Goal: Transaction & Acquisition: Purchase product/service

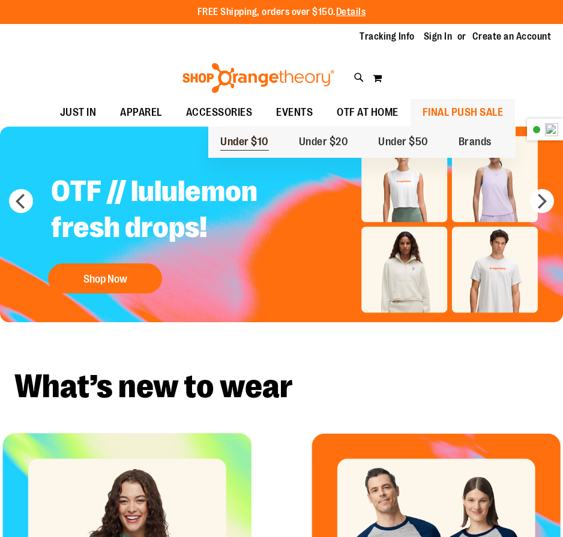
type input "**********"
click at [251, 136] on span "Under $10" at bounding box center [244, 143] width 49 height 15
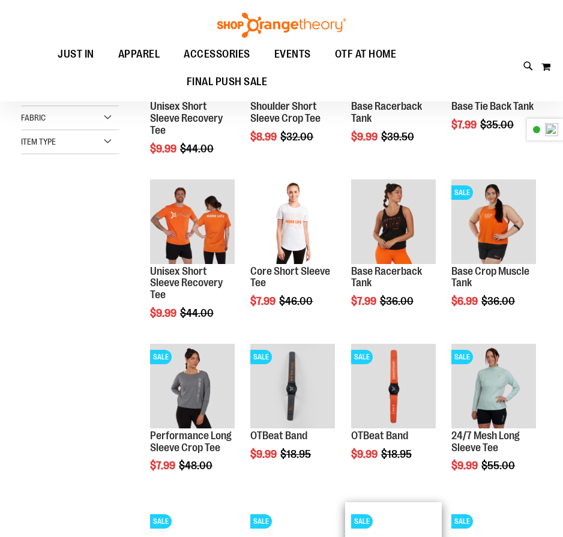
scroll to position [179, 0]
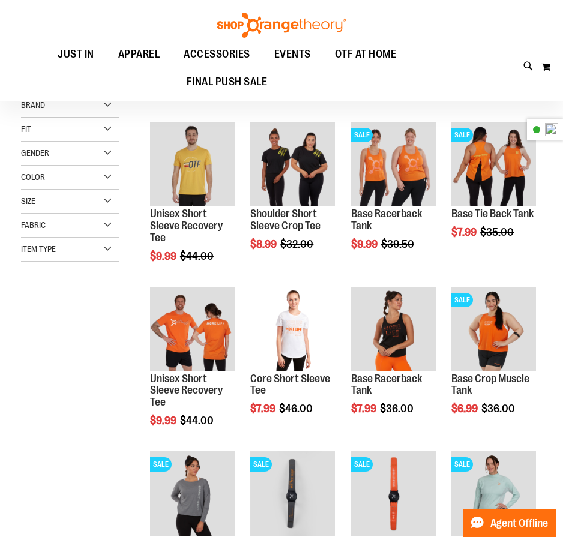
scroll to position [119, 0]
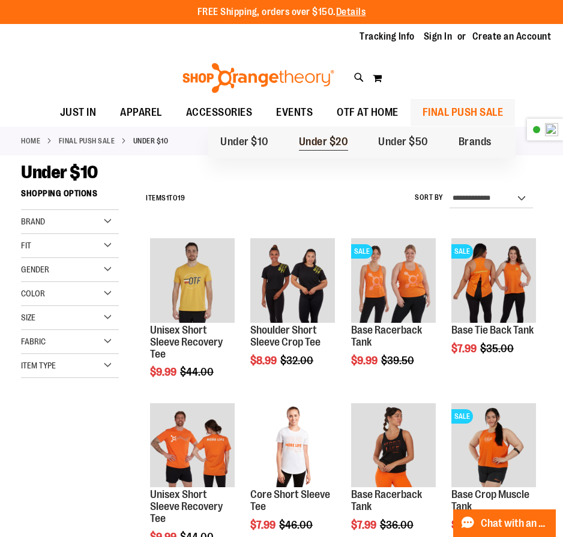
type input "**********"
click at [316, 140] on span "Under $20" at bounding box center [324, 143] width 50 height 15
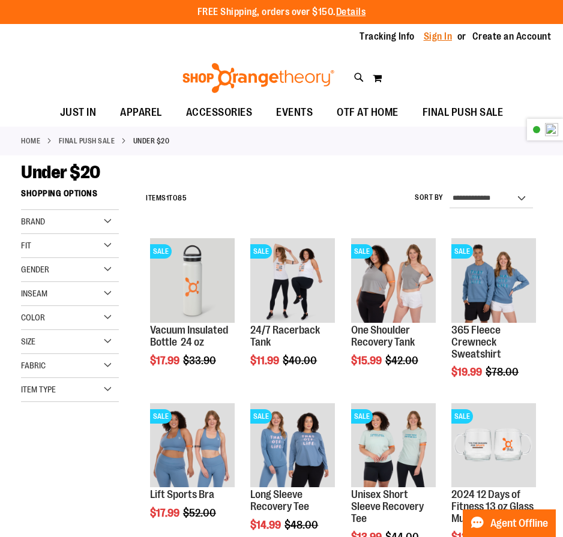
type input "**********"
click at [431, 35] on link "Sign In" at bounding box center [438, 36] width 29 height 13
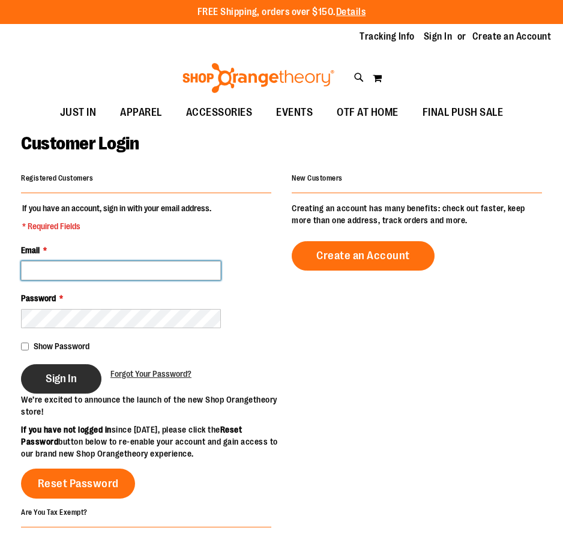
type input "**********"
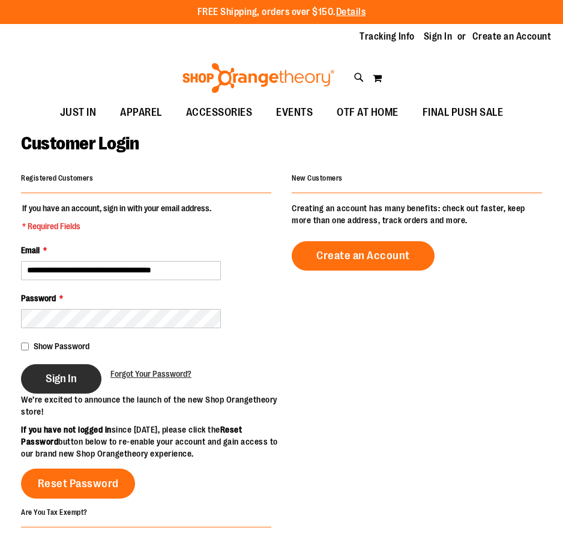
type input "**********"
click at [41, 382] on button "Sign In" at bounding box center [61, 378] width 80 height 29
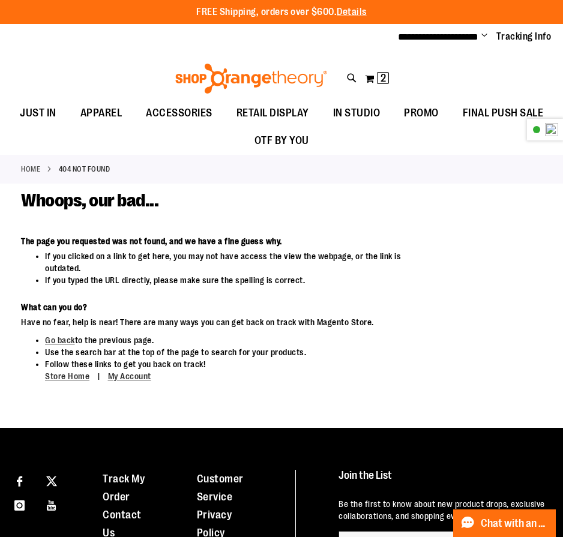
type input "**********"
click at [479, 35] on ul "**********" at bounding box center [470, 37] width 163 height 14
click at [485, 34] on span "Change" at bounding box center [484, 36] width 6 height 11
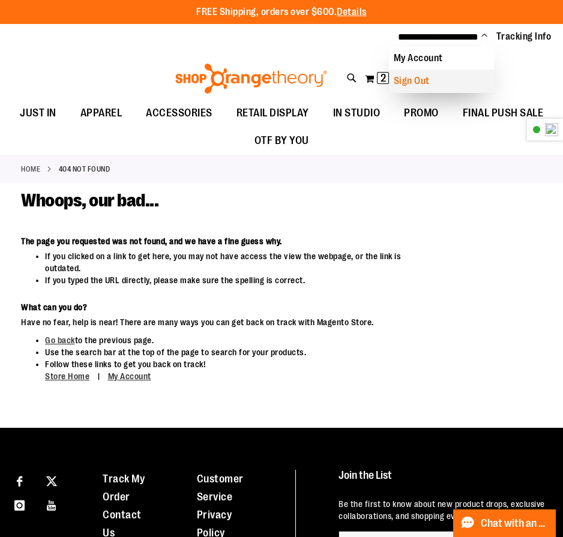
click at [444, 85] on link "Sign Out" at bounding box center [441, 81] width 105 height 23
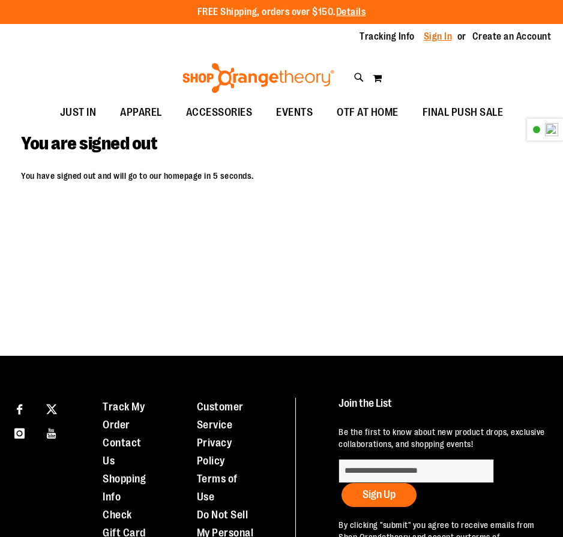
type input "**********"
click at [446, 31] on link "Sign In" at bounding box center [438, 36] width 29 height 13
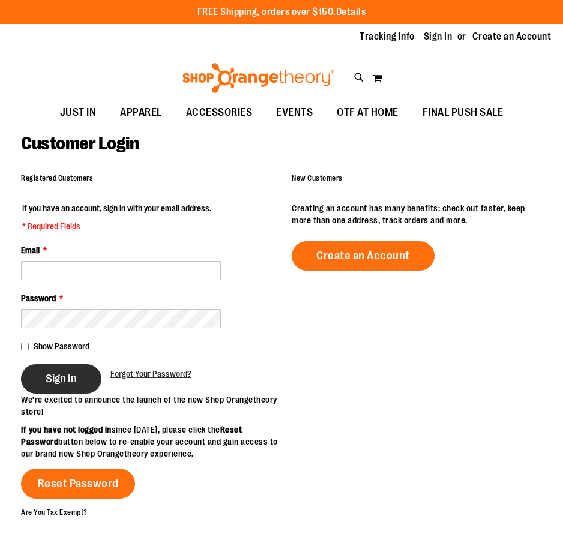
type input "**********"
click at [75, 386] on button "Sign In" at bounding box center [61, 378] width 80 height 29
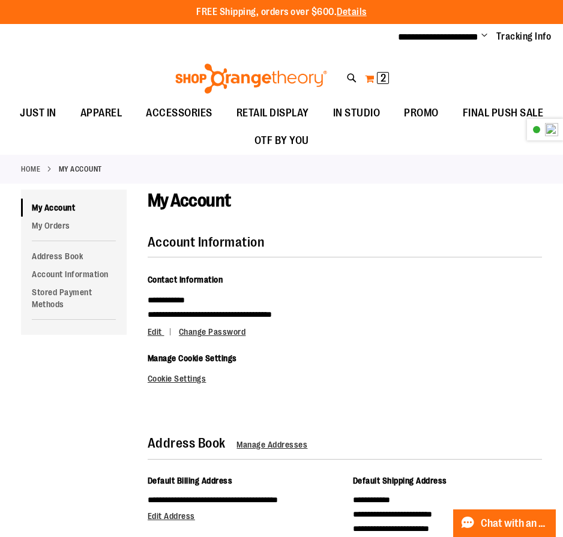
type input "**********"
click at [376, 76] on button "My Cart 2 2 items" at bounding box center [376, 78] width 25 height 19
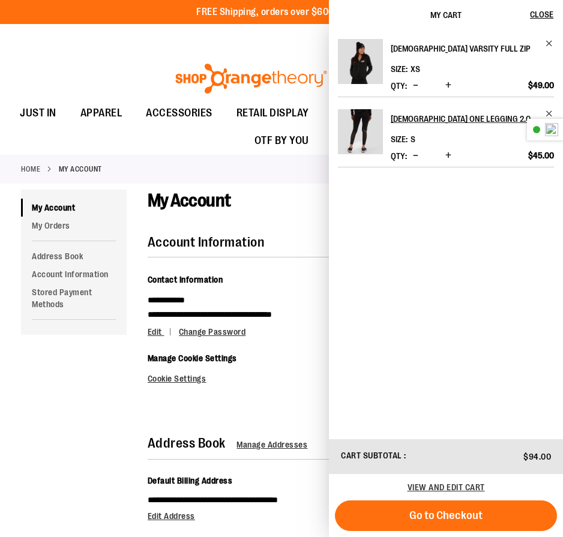
click at [429, 49] on h2 "[DEMOGRAPHIC_DATA] Varsity Full Zip" at bounding box center [464, 48] width 147 height 19
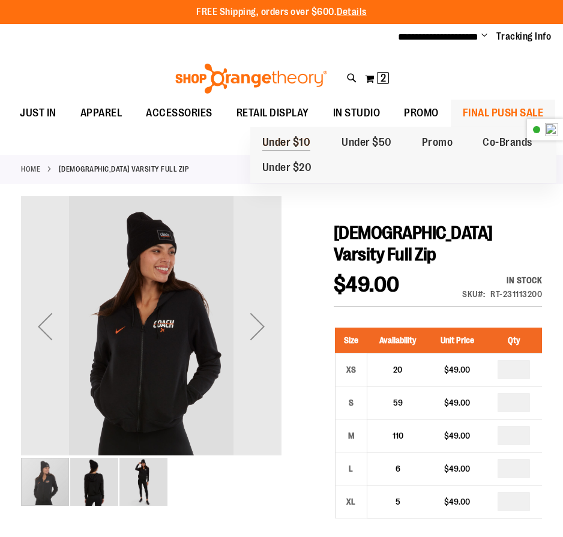
type input "**********"
click at [289, 148] on span "Under $10" at bounding box center [286, 143] width 49 height 15
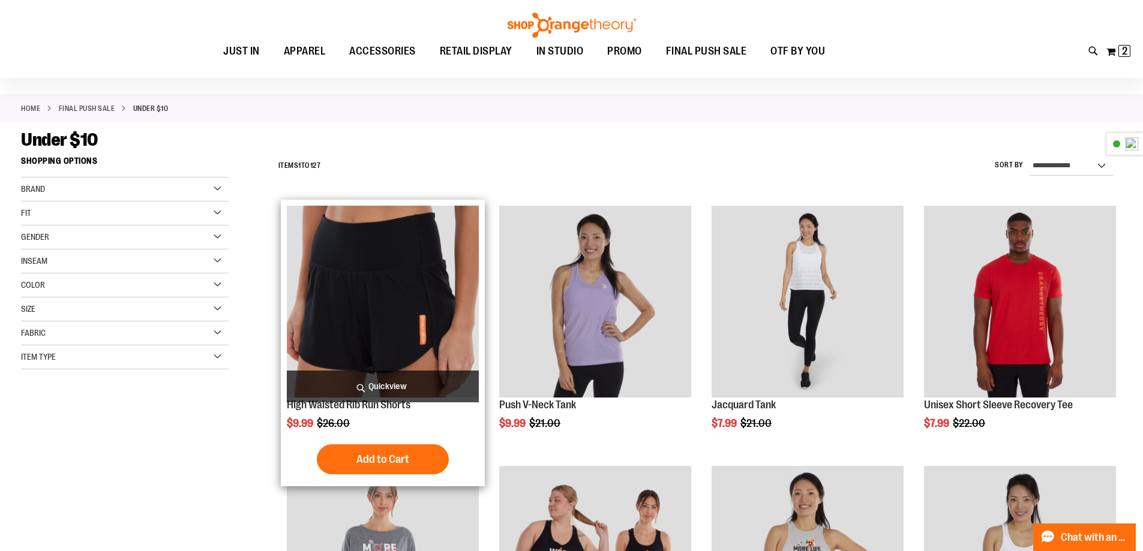
scroll to position [299, 0]
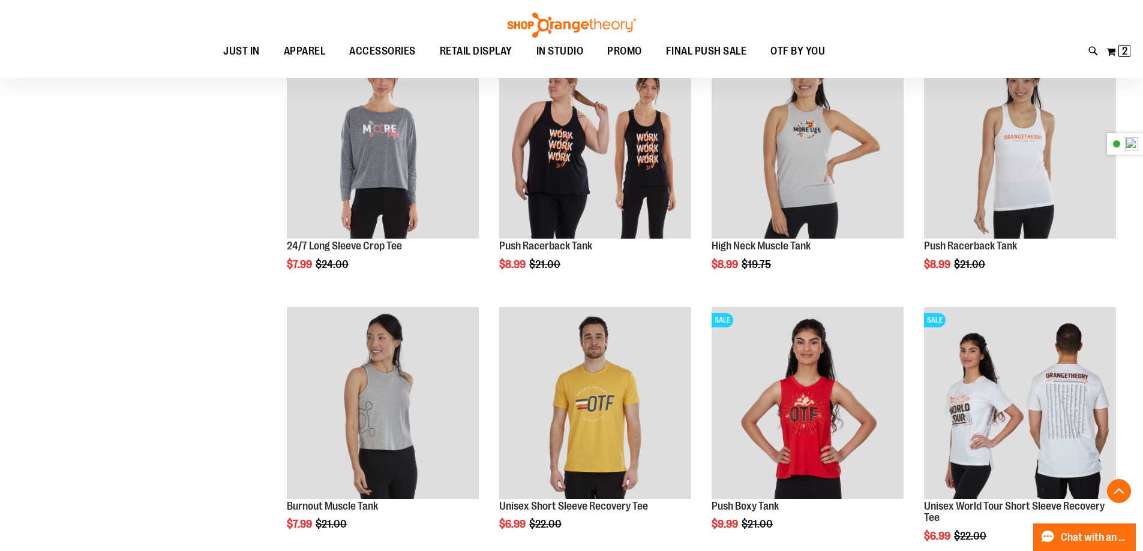
scroll to position [599, 0]
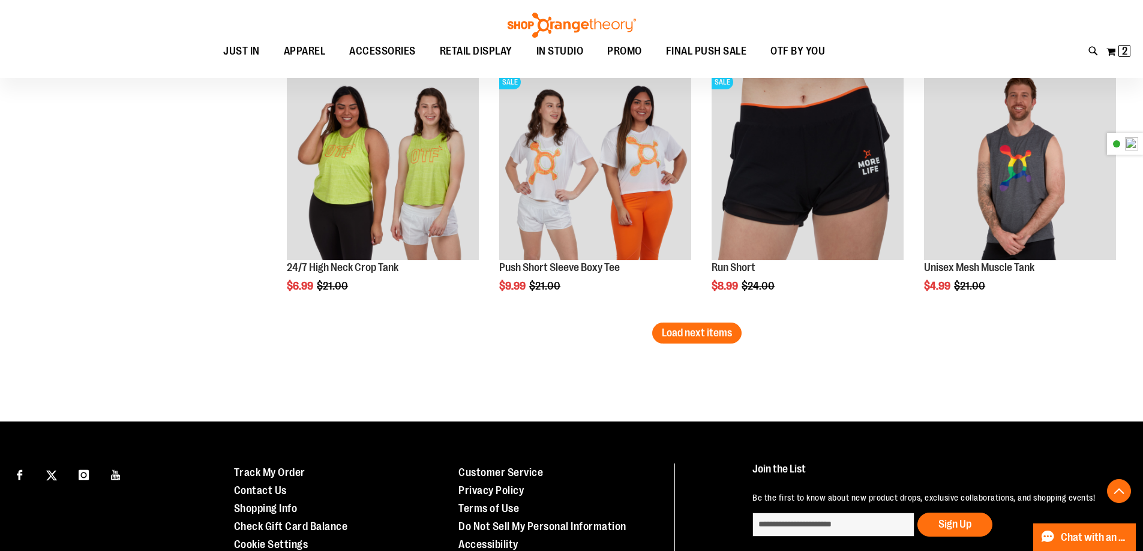
scroll to position [2375, 0]
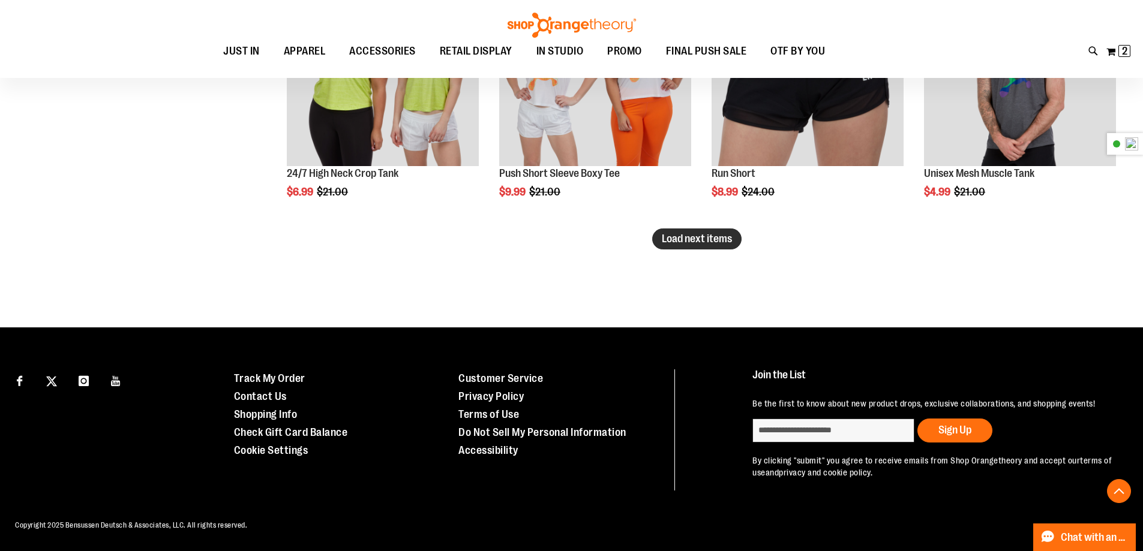
type input "**********"
click at [562, 239] on span "Load next items" at bounding box center [697, 239] width 70 height 12
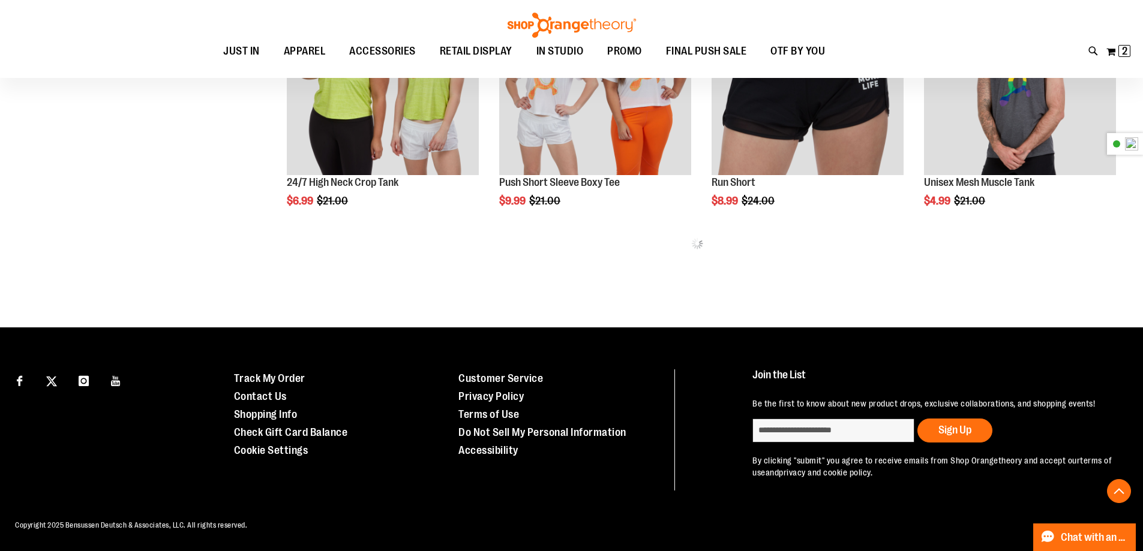
scroll to position [2255, 0]
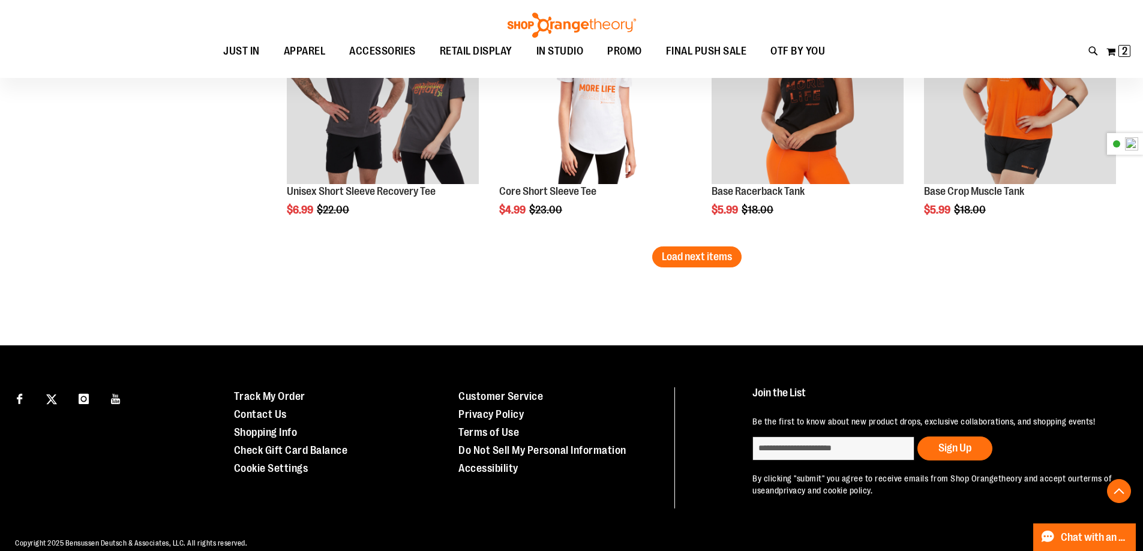
scroll to position [3155, 0]
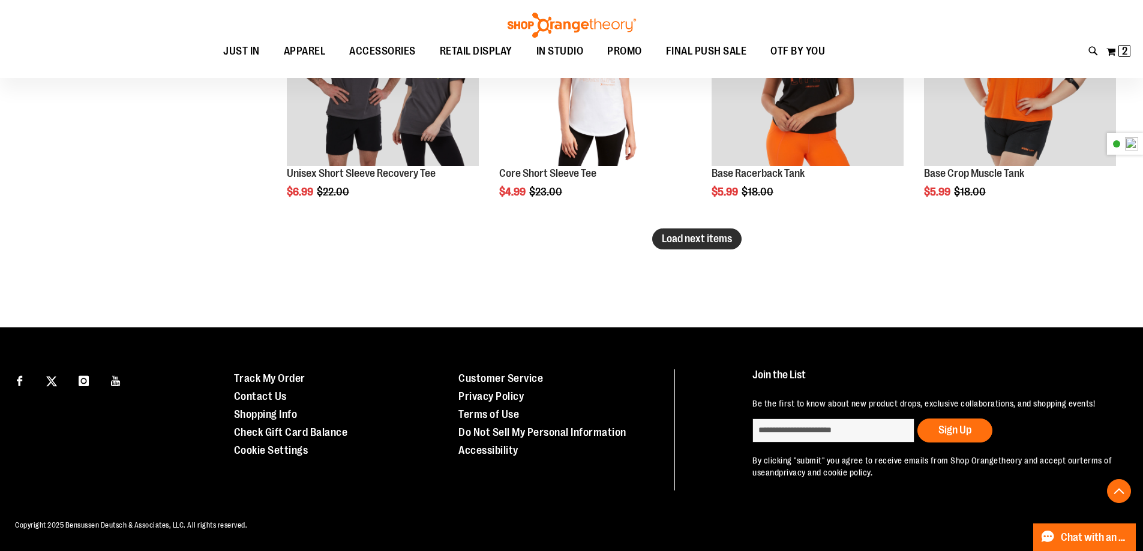
click at [562, 243] on button "Load next items" at bounding box center [696, 239] width 89 height 21
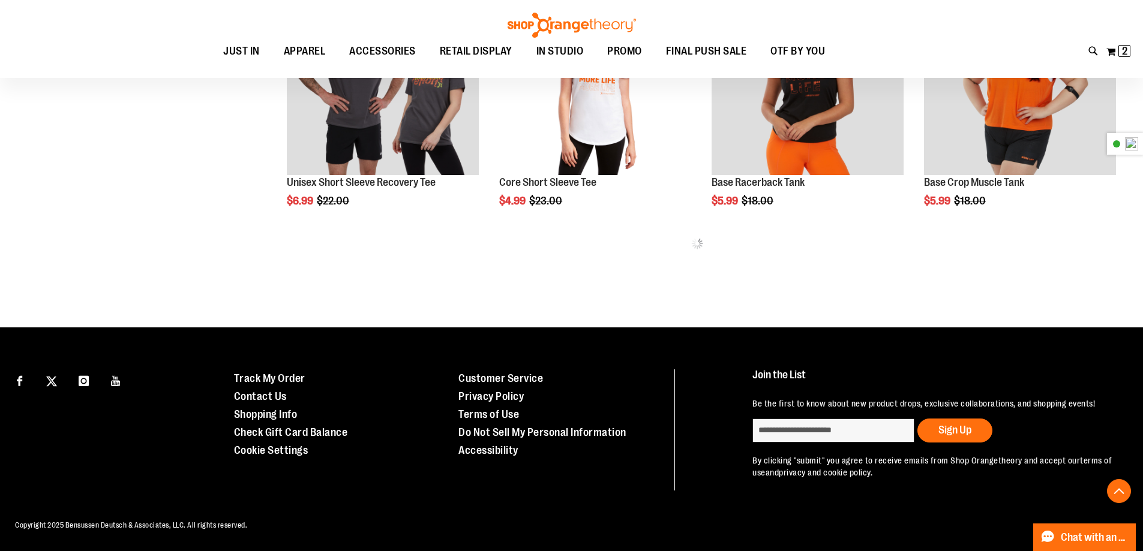
scroll to position [2975, 0]
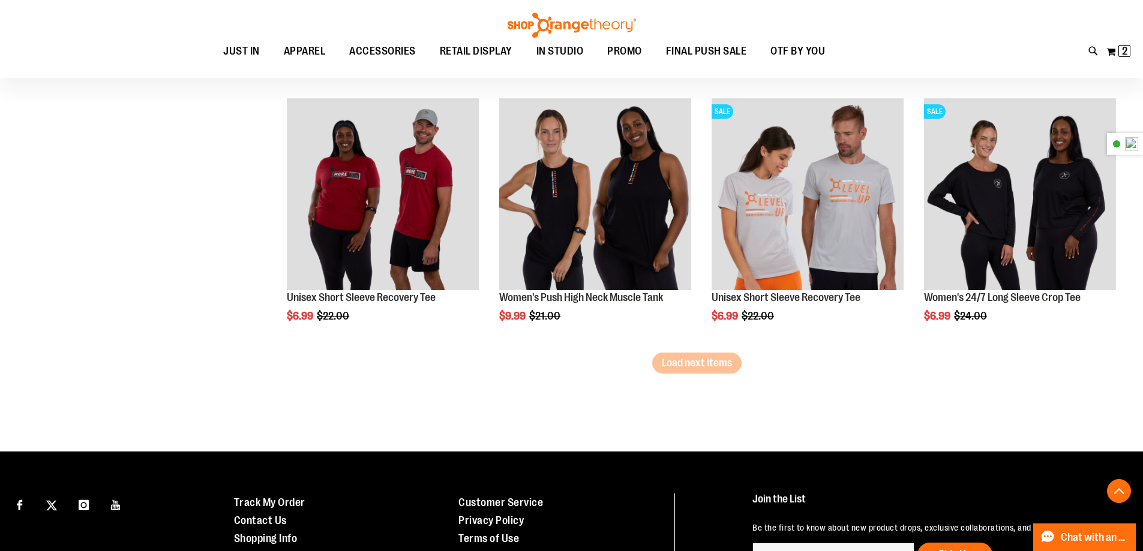
scroll to position [3815, 0]
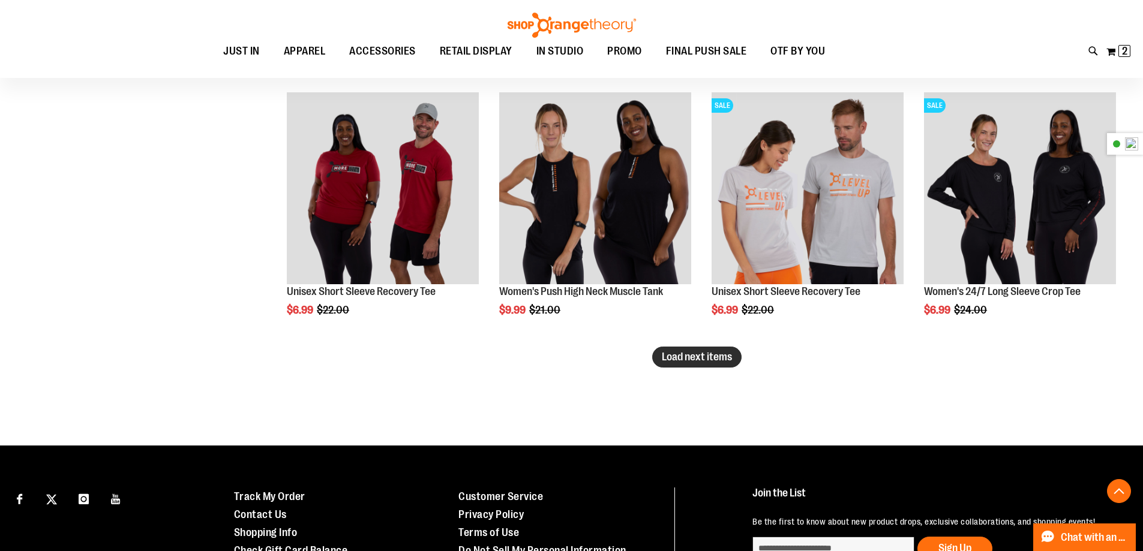
click at [562, 361] on span "Load next items" at bounding box center [697, 357] width 70 height 12
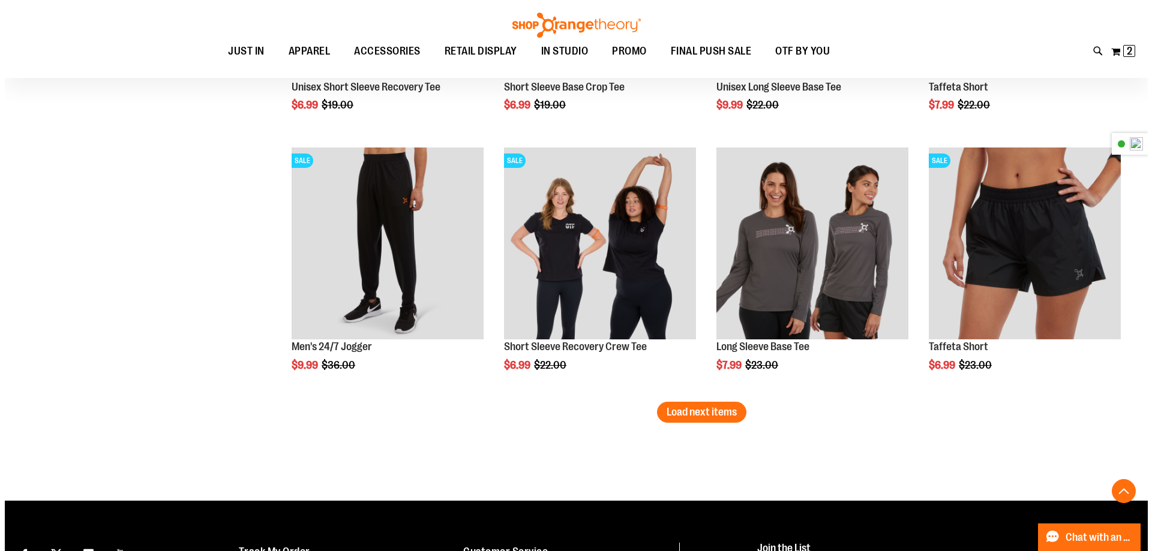
scroll to position [4475, 0]
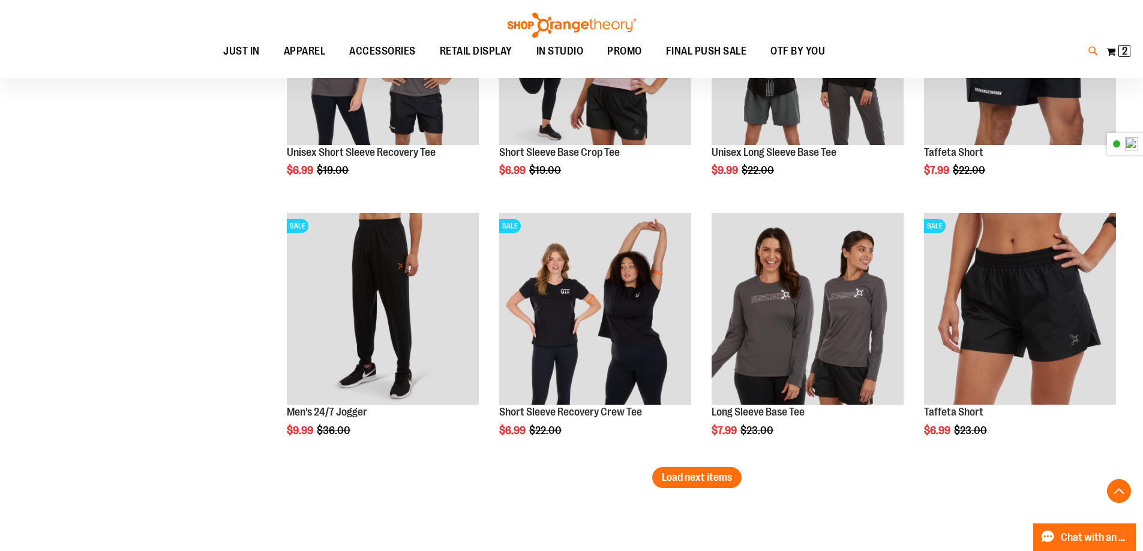
click at [562, 58] on icon at bounding box center [1093, 51] width 10 height 14
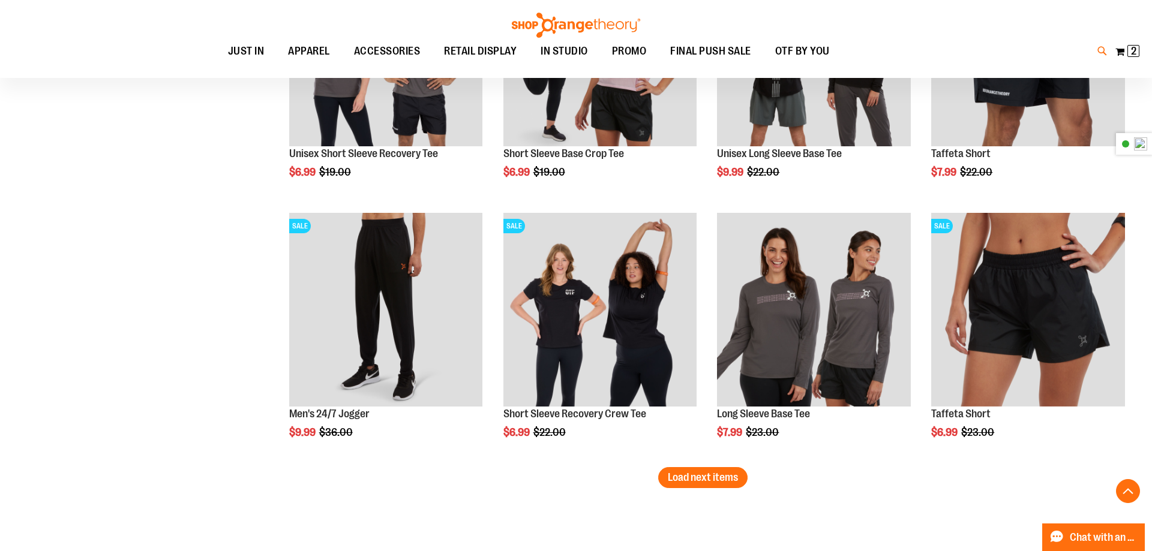
type input "*"
click at [304, 142] on span "One Shoulder Recovery Tank" at bounding box center [252, 138] width 106 height 10
type input "**********"
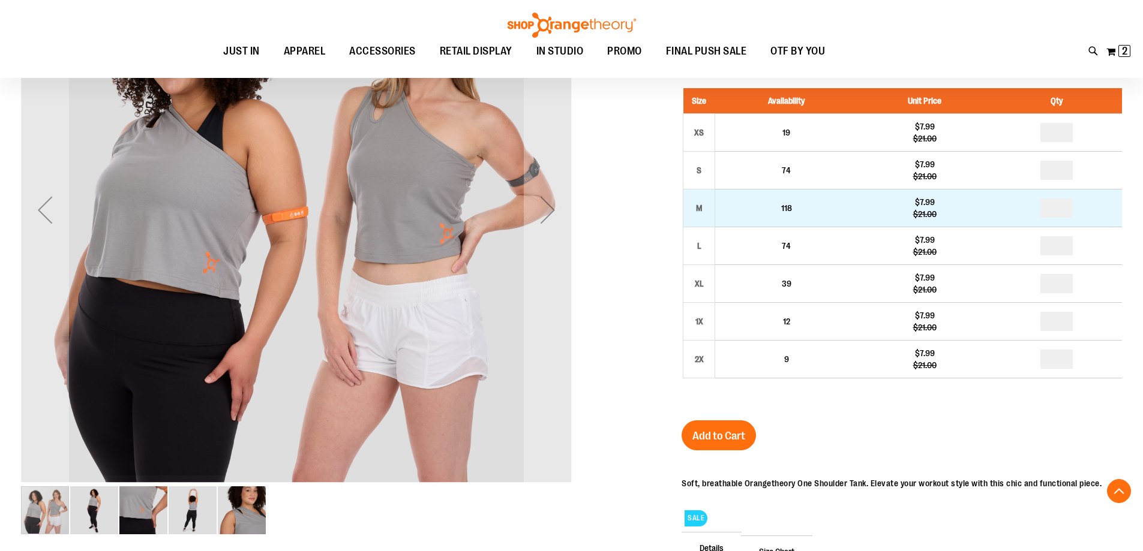
scroll to position [239, 0]
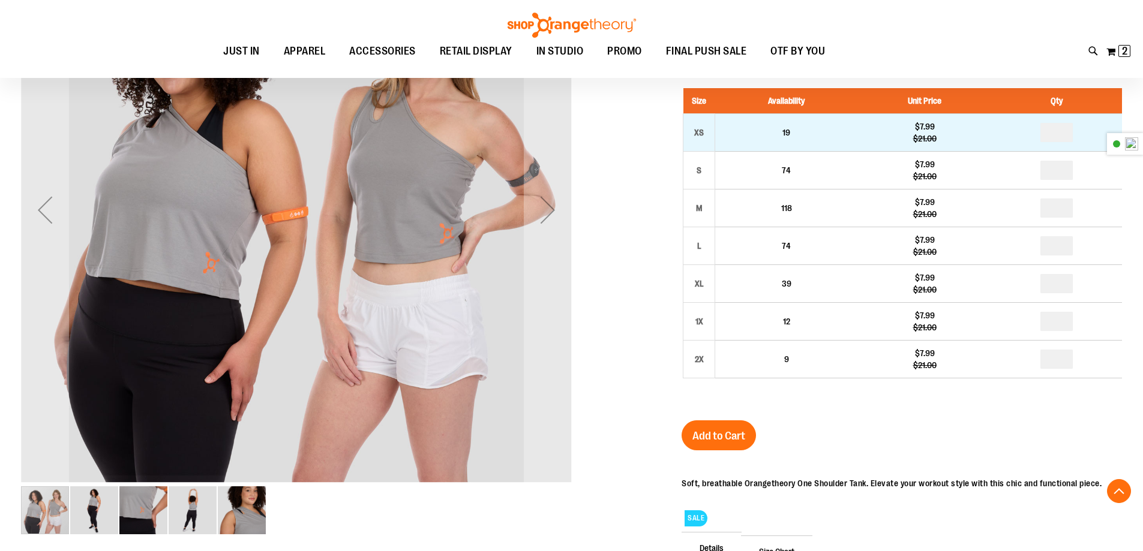
type input "**********"
click at [1065, 137] on input "*" at bounding box center [1056, 132] width 32 height 19
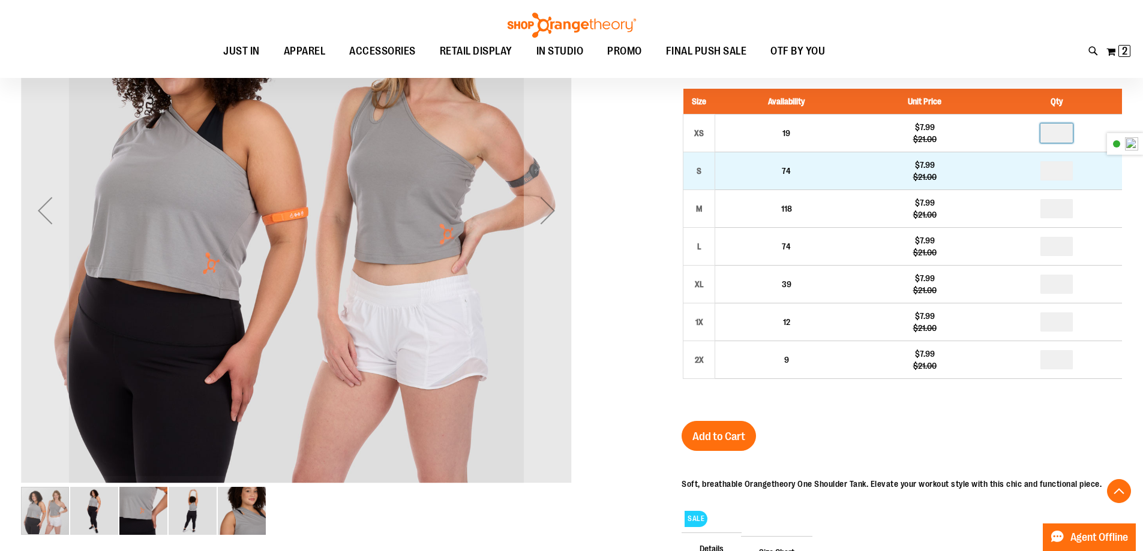
type input "*"
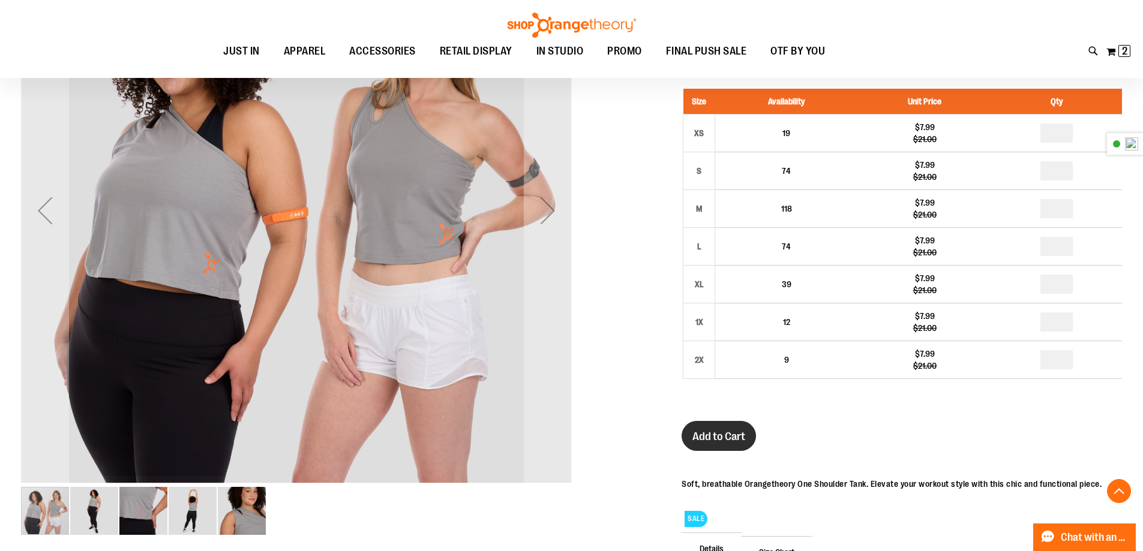
click at [721, 444] on button "Add to Cart" at bounding box center [719, 436] width 74 height 30
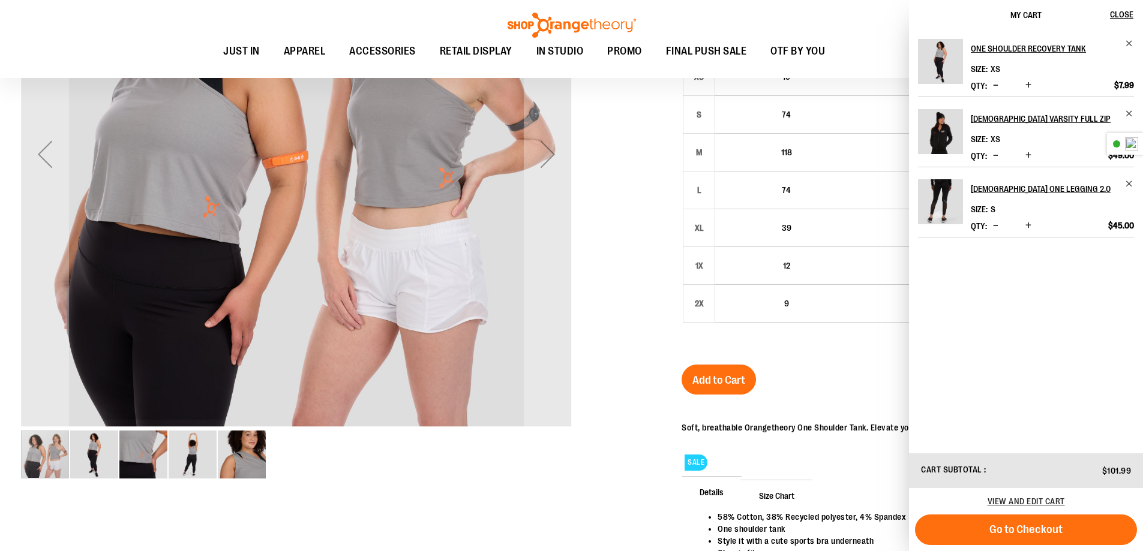
scroll to position [119, 0]
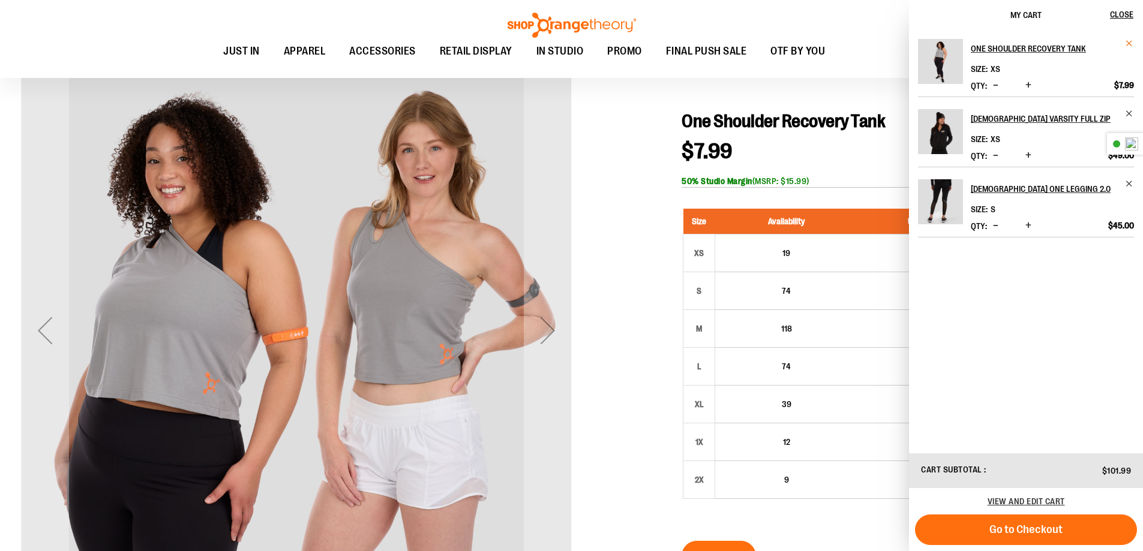
click at [1129, 44] on span "Remove item" at bounding box center [1129, 43] width 9 height 9
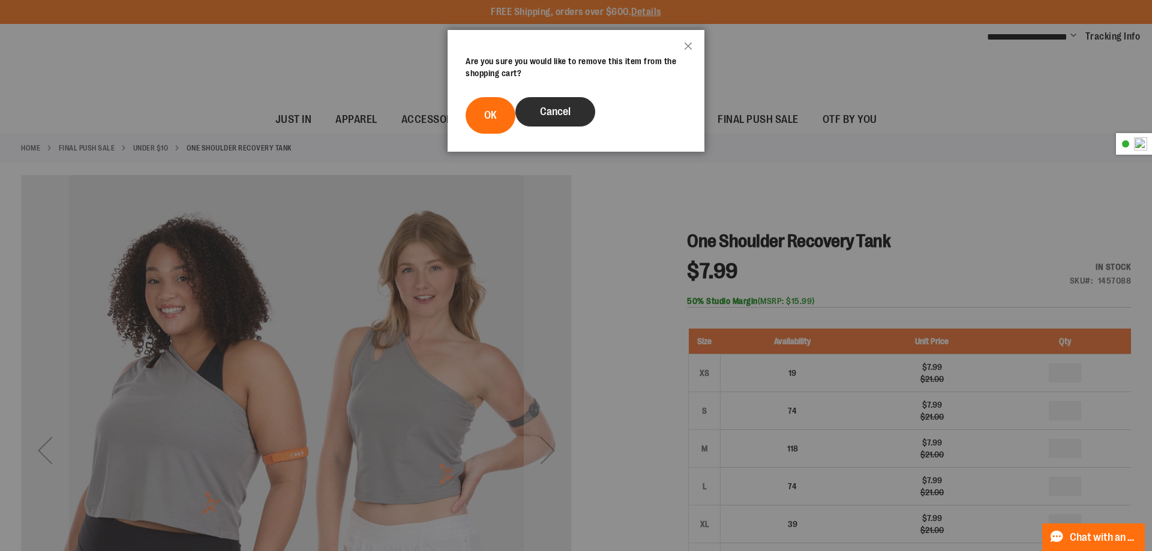
click at [586, 110] on button "Cancel" at bounding box center [555, 111] width 80 height 29
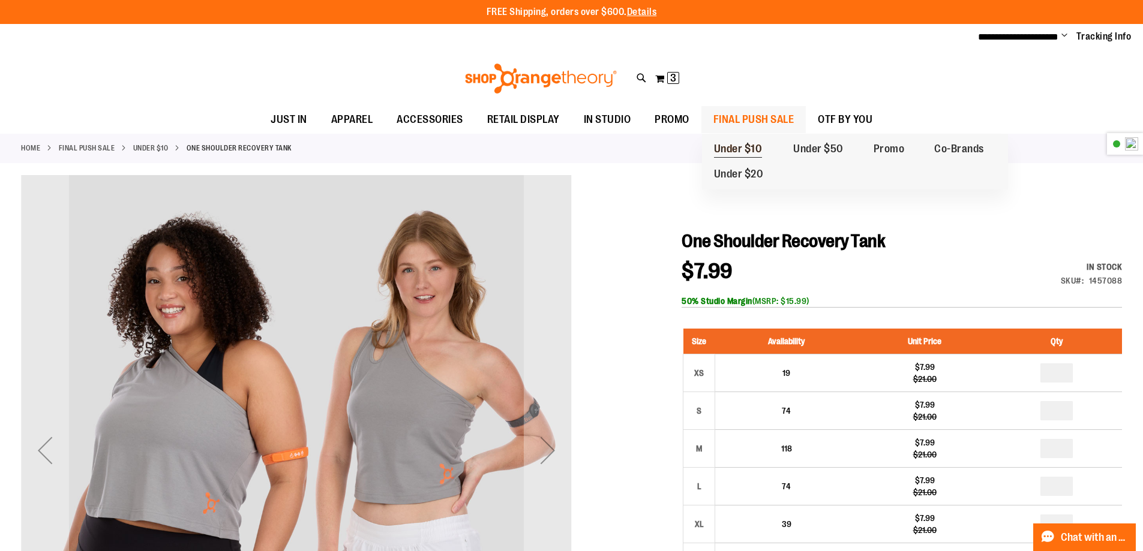
click at [743, 147] on span "Under $10" at bounding box center [738, 150] width 49 height 15
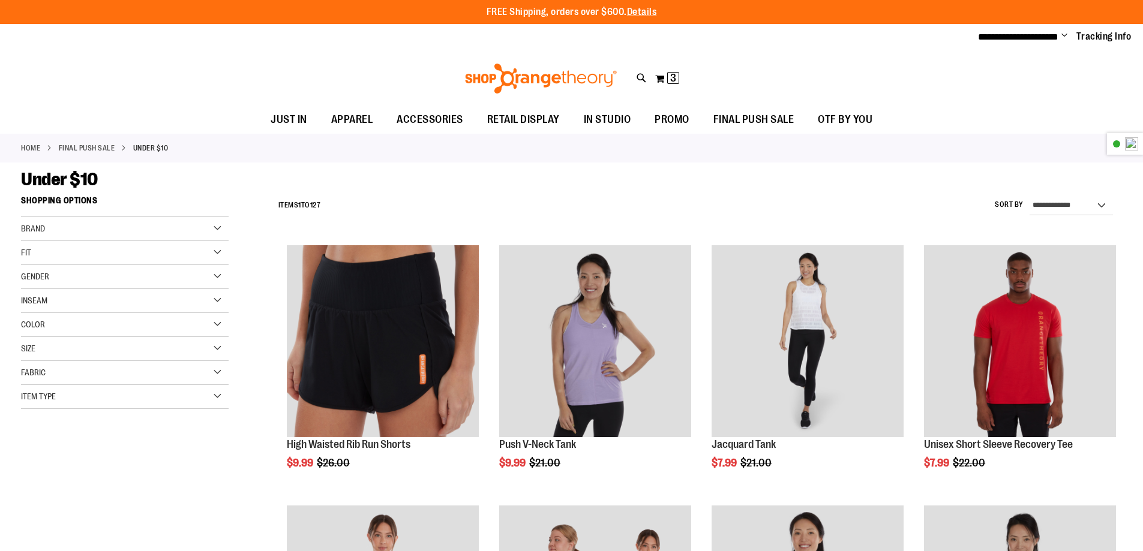
type input "**********"
click at [178, 230] on div "Brand" at bounding box center [125, 229] width 208 height 24
click at [193, 271] on div "Gender" at bounding box center [125, 277] width 208 height 24
click at [20, 315] on link "Women 57 items" at bounding box center [117, 314] width 199 height 13
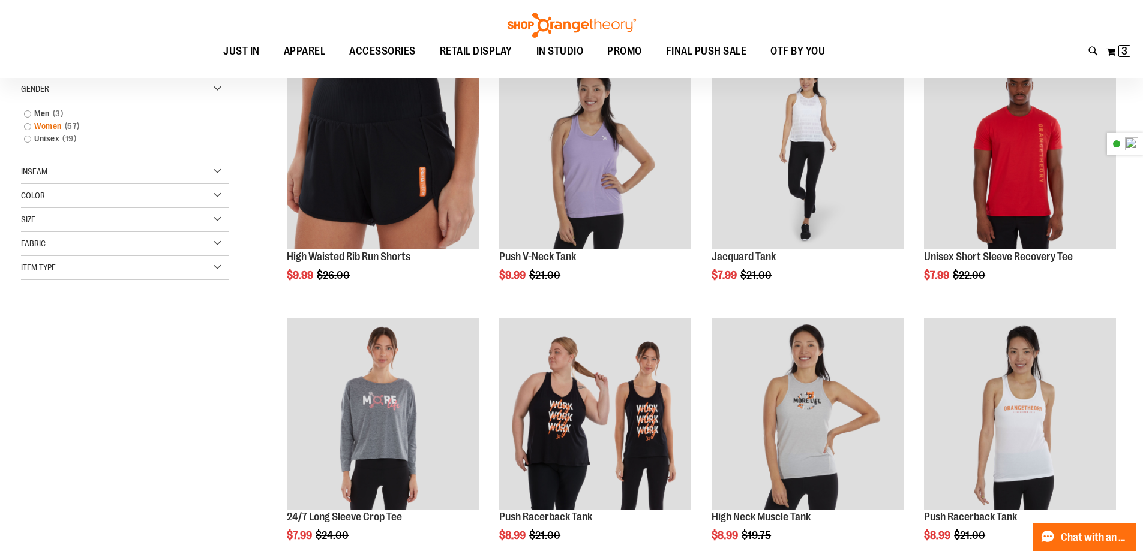
scroll to position [190, 0]
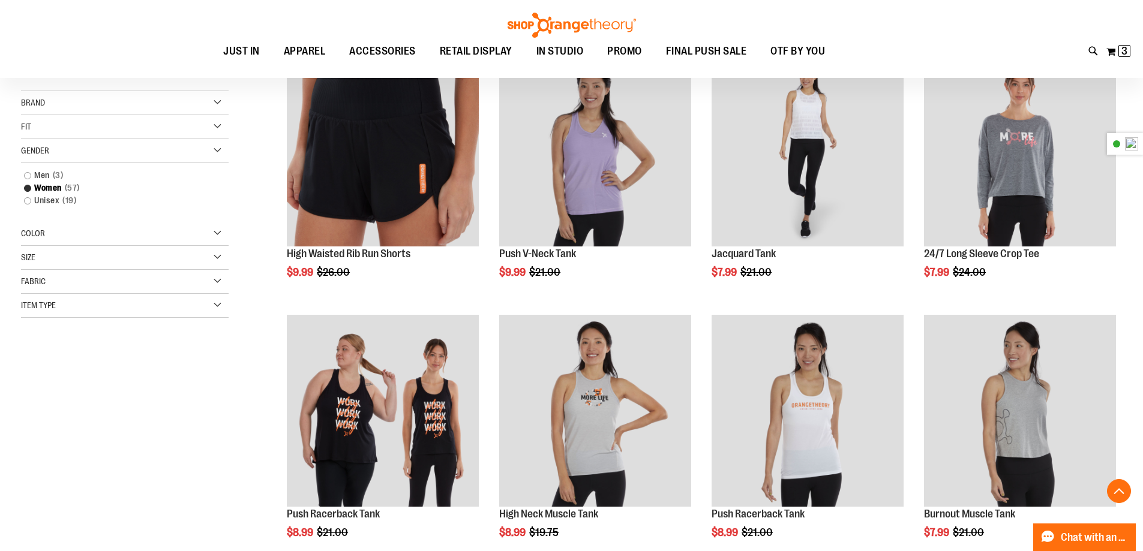
click at [66, 302] on div "Item Type" at bounding box center [125, 306] width 208 height 24
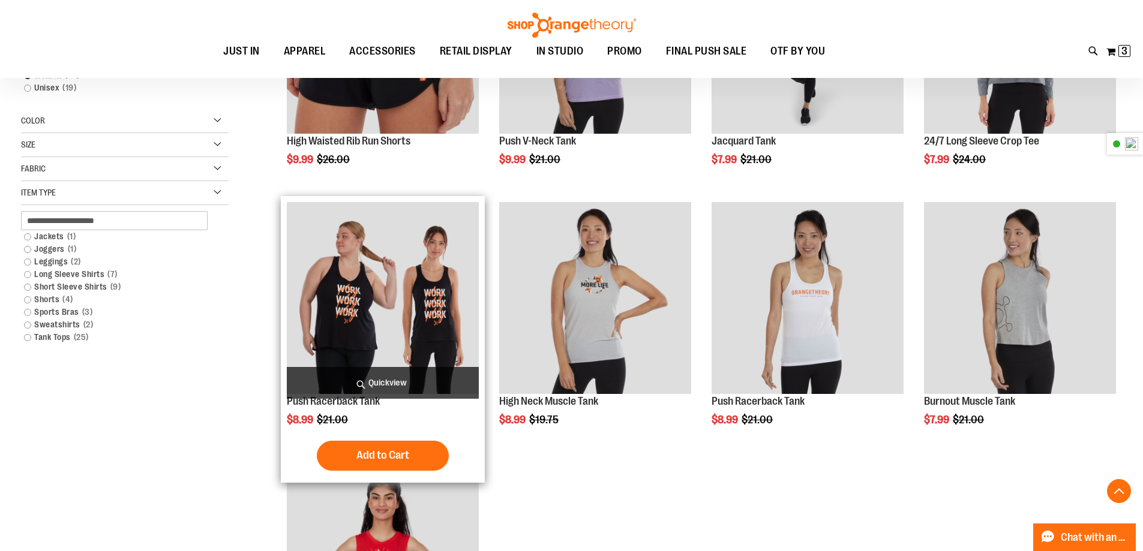
scroll to position [310, 0]
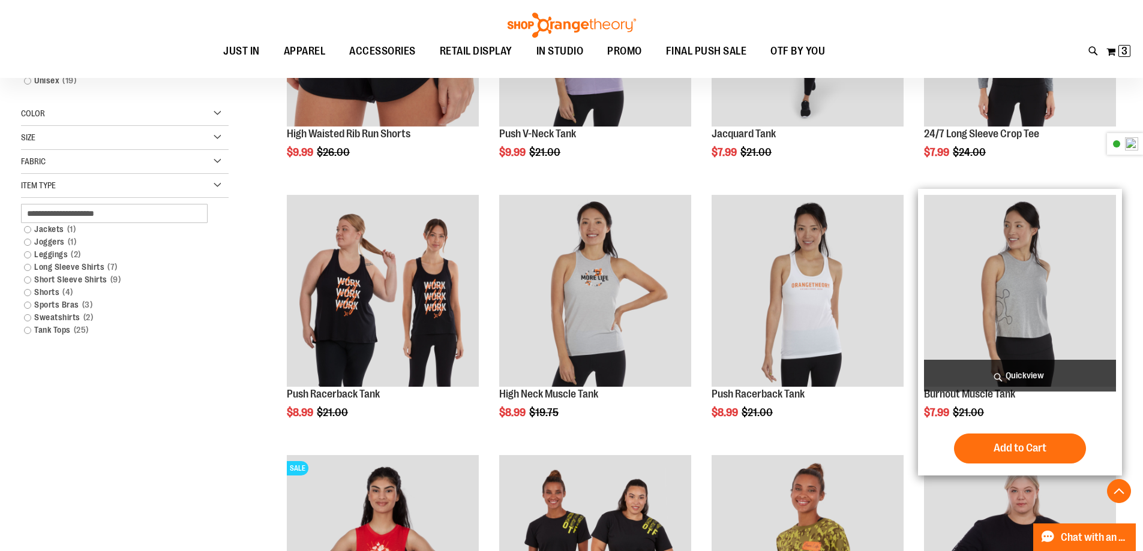
click at [1087, 326] on img "product" at bounding box center [1020, 291] width 192 height 192
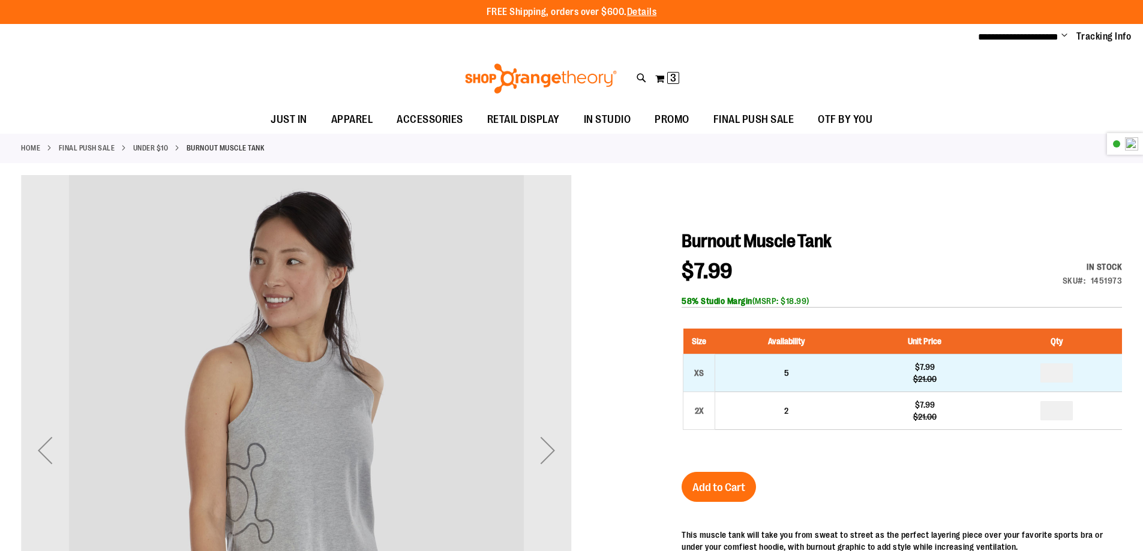
type input "**********"
click at [1059, 374] on input "number" at bounding box center [1056, 373] width 32 height 19
type input "*"
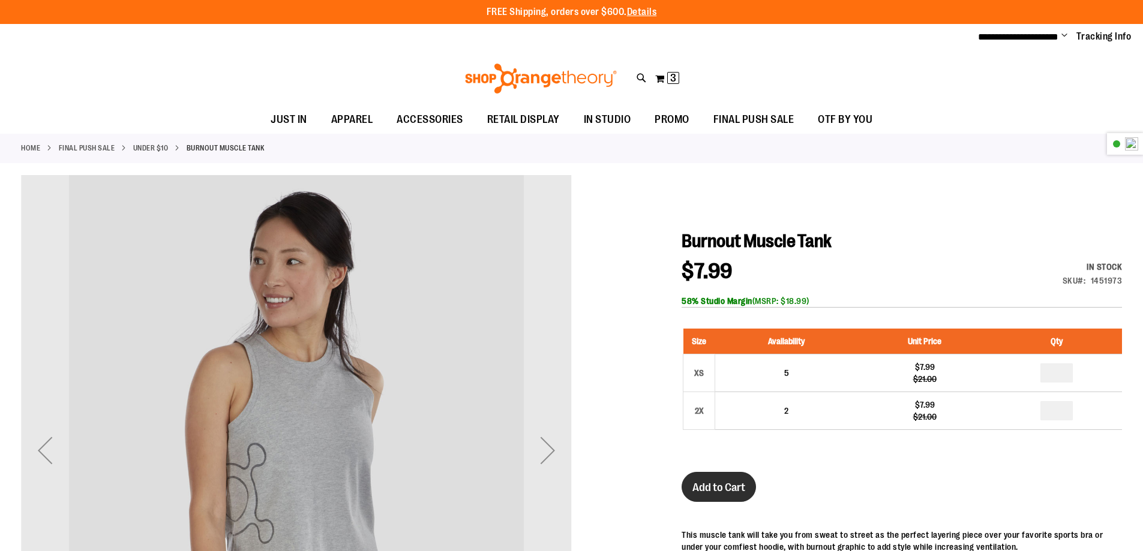
click at [703, 481] on span "Add to Cart" at bounding box center [718, 487] width 53 height 13
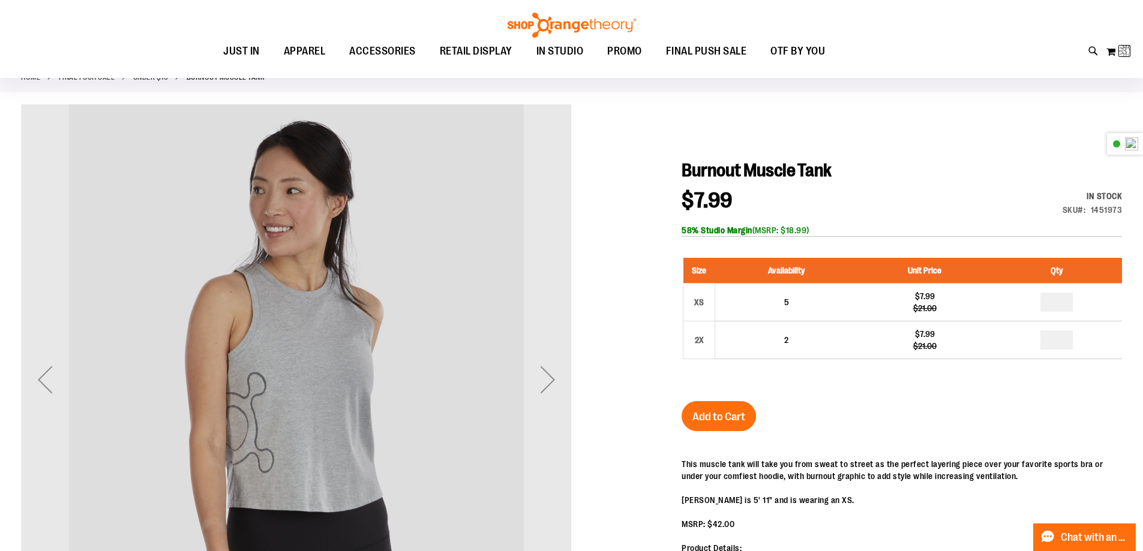
scroll to position [59, 0]
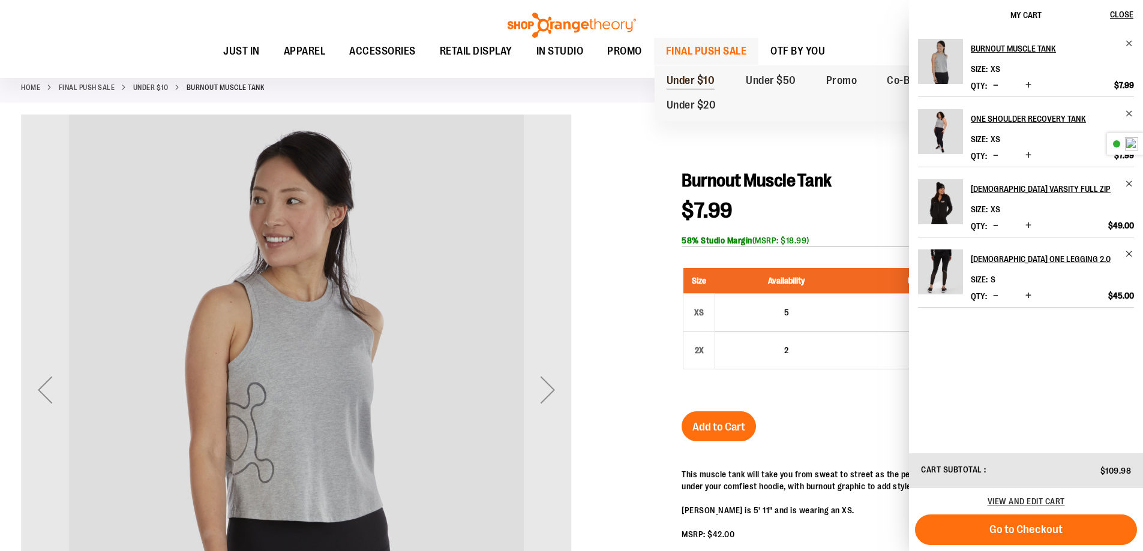
click at [688, 79] on span "Under $10" at bounding box center [691, 81] width 49 height 15
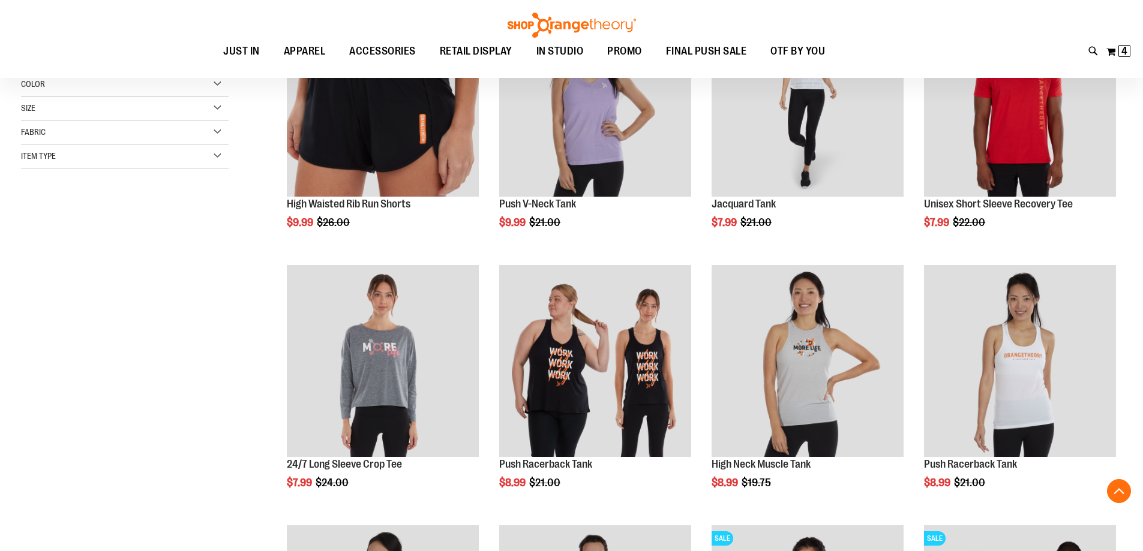
scroll to position [59, 0]
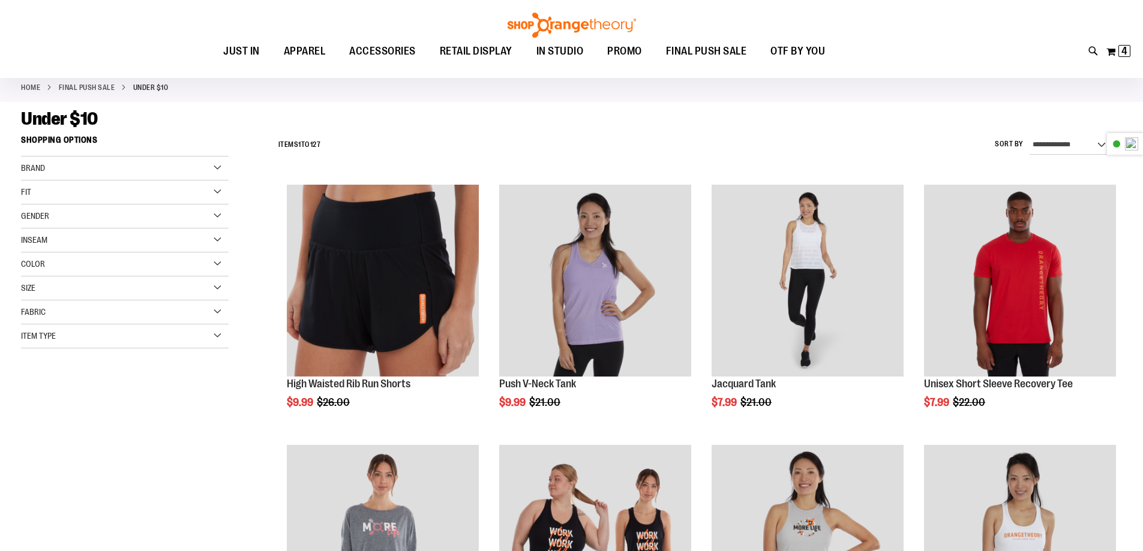
type input "**********"
click at [64, 216] on div "Gender" at bounding box center [125, 217] width 208 height 24
click at [42, 256] on link "Women 57 items" at bounding box center [117, 253] width 199 height 13
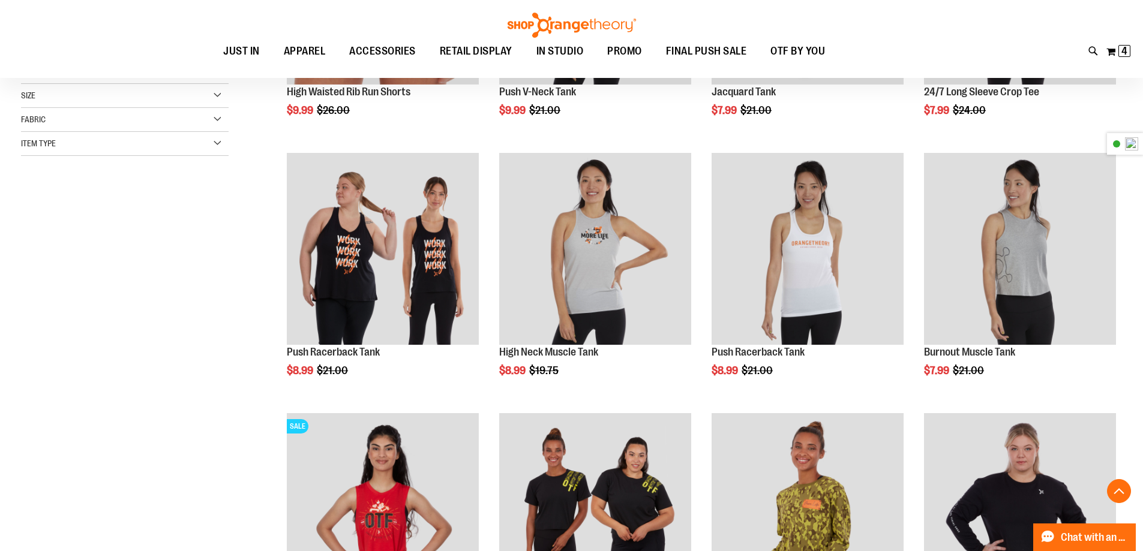
scroll to position [652, 0]
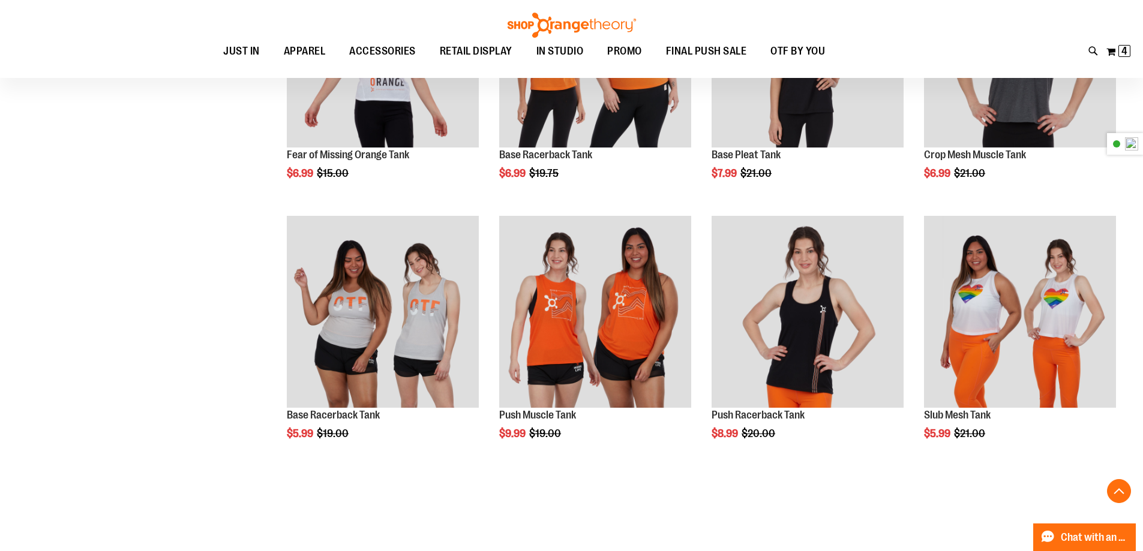
scroll to position [1072, 0]
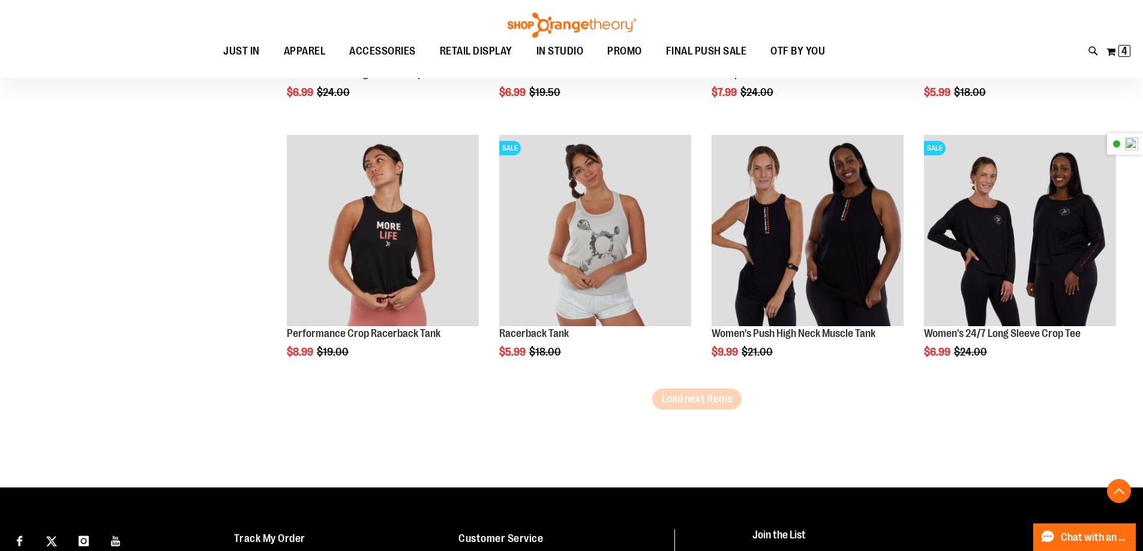
scroll to position [2211, 0]
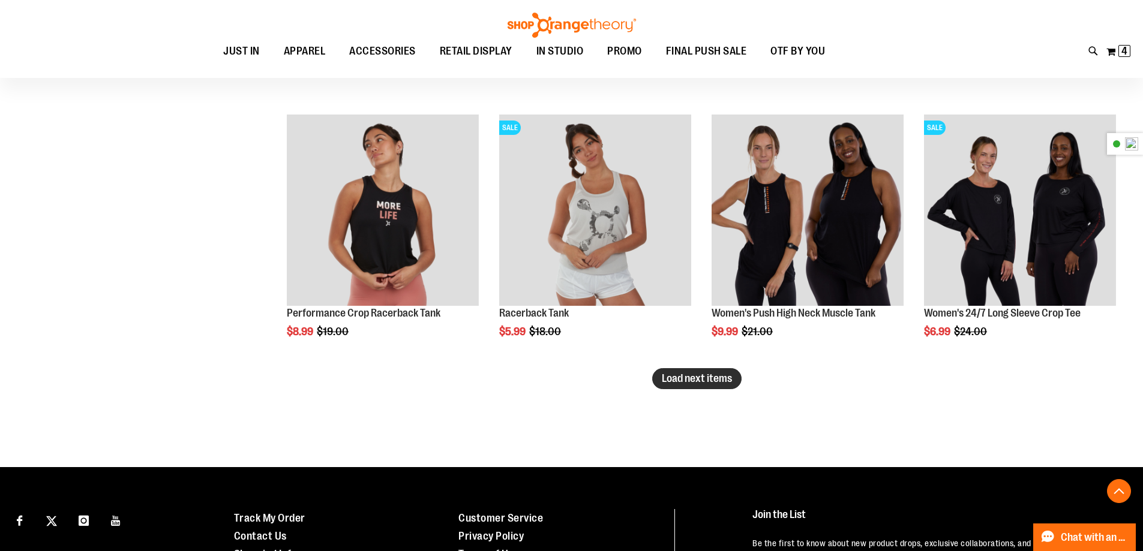
click at [713, 383] on span "Load next items" at bounding box center [697, 379] width 70 height 12
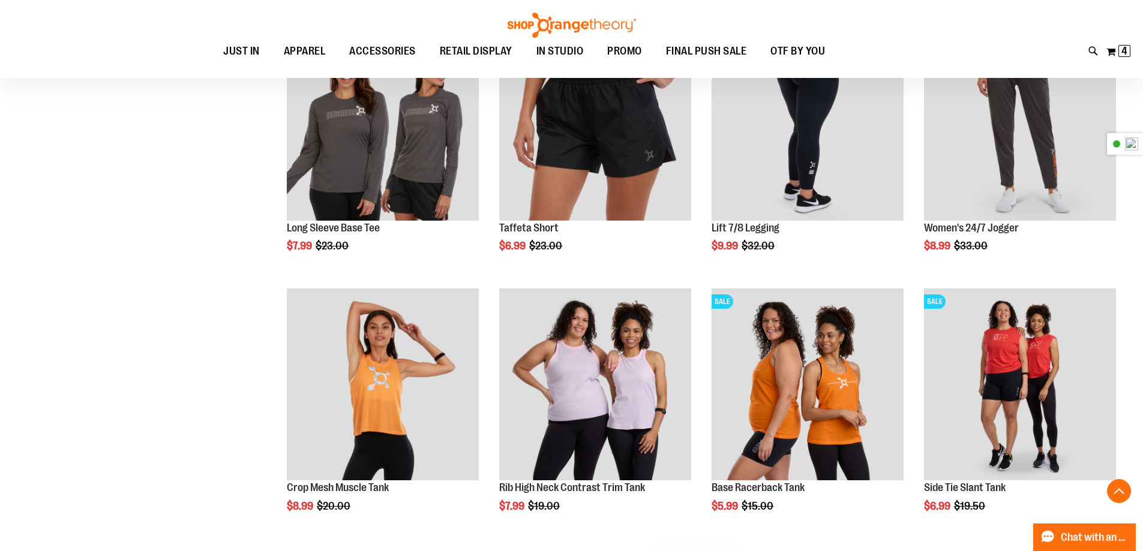
scroll to position [2931, 0]
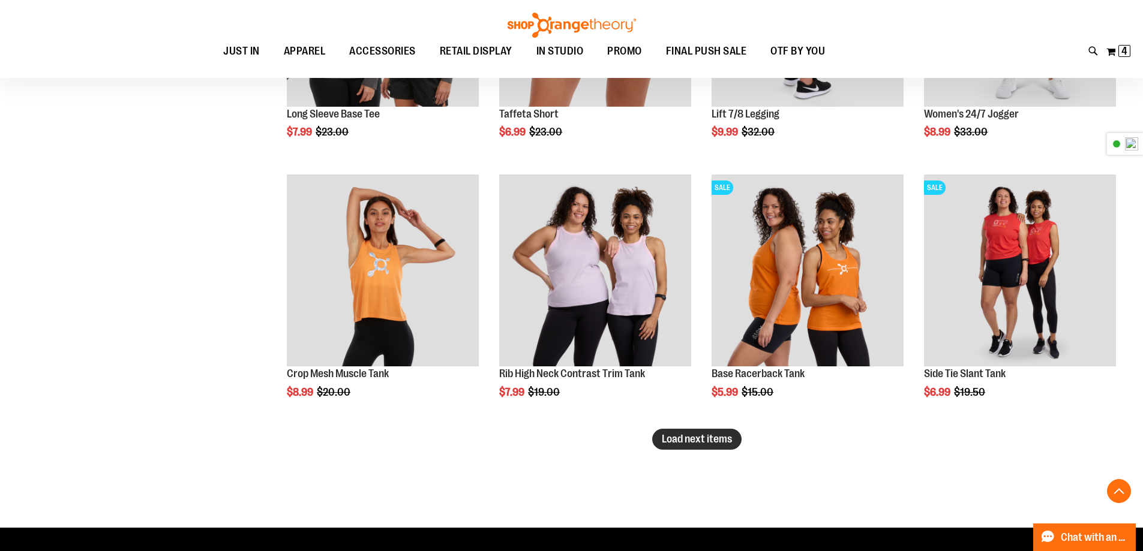
click at [716, 442] on span "Load next items" at bounding box center [697, 439] width 70 height 12
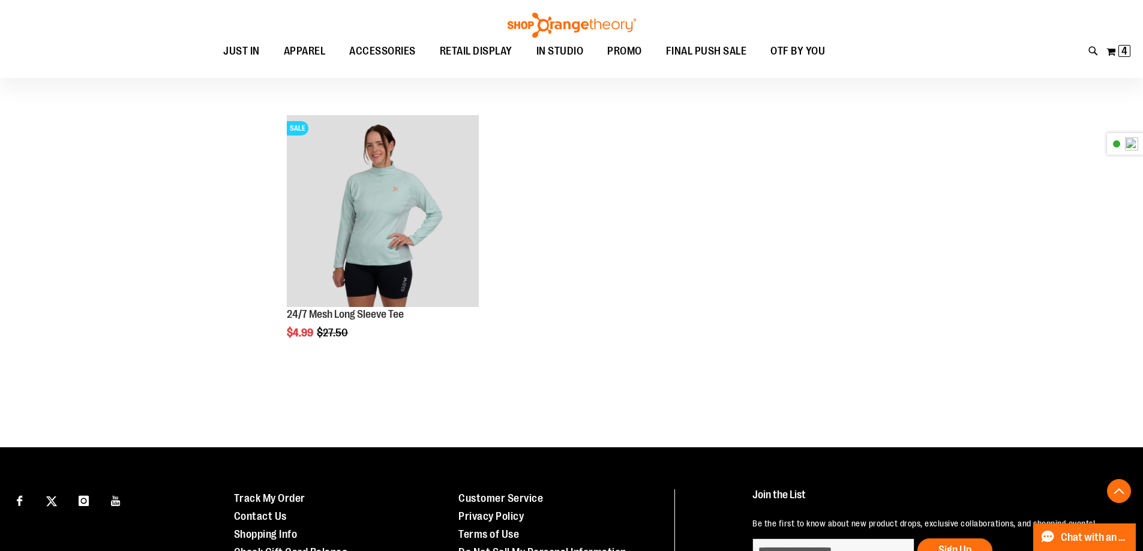
scroll to position [3471, 0]
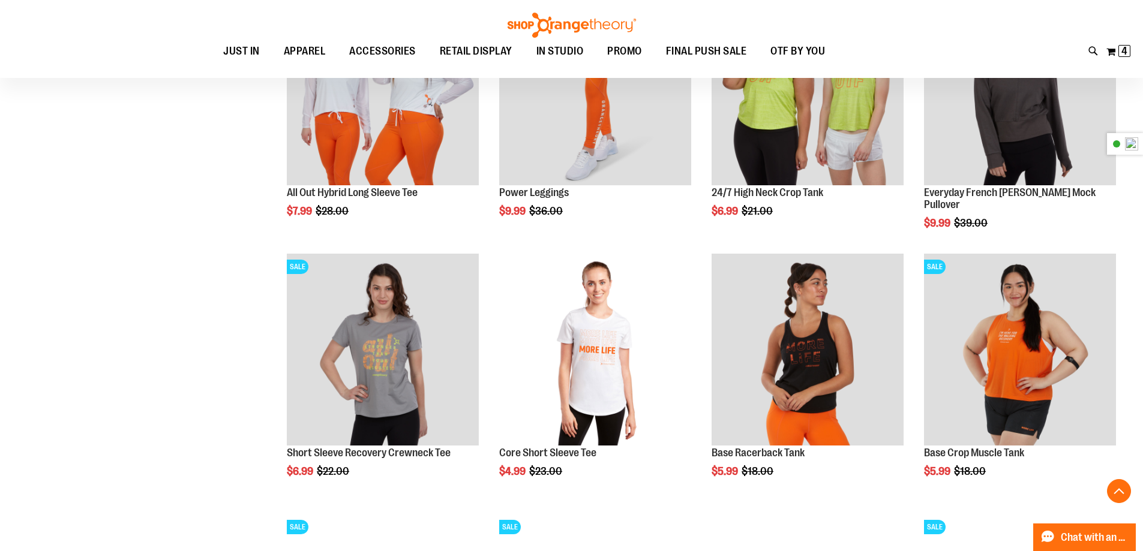
scroll to position [1192, 0]
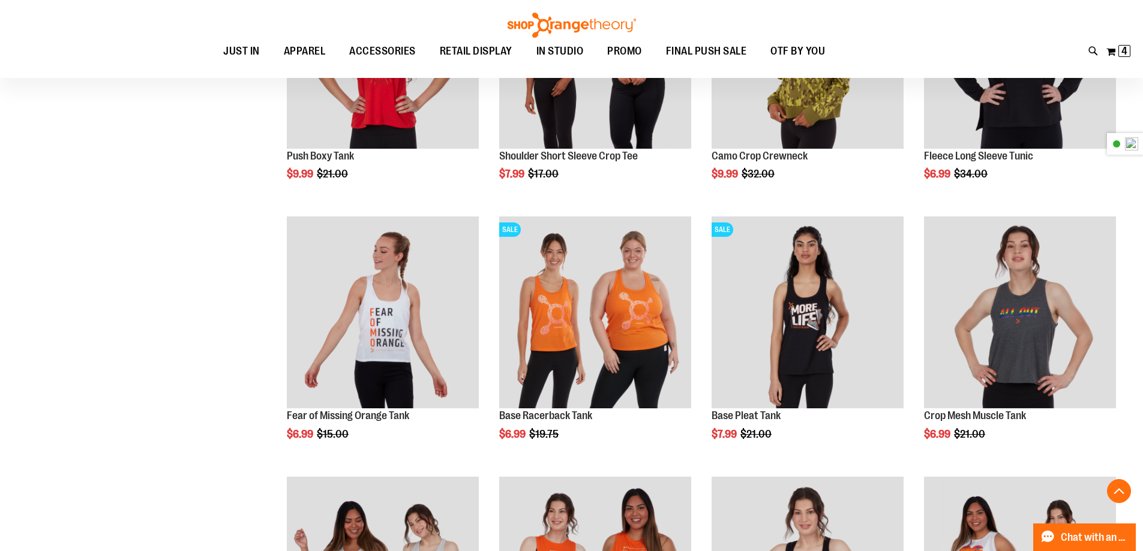
scroll to position [712, 0]
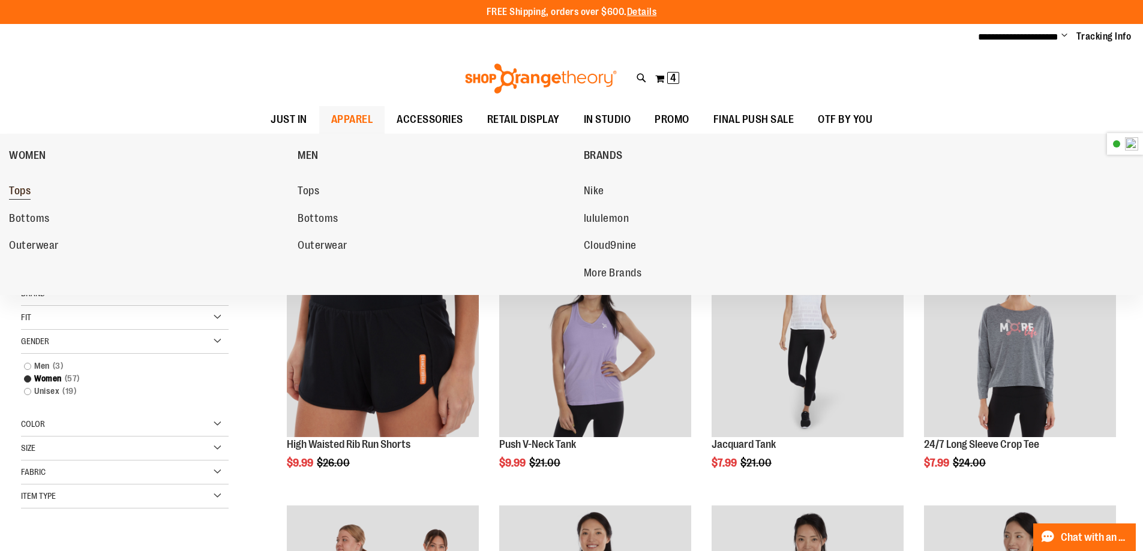
click at [44, 193] on link "Tops" at bounding box center [147, 192] width 277 height 22
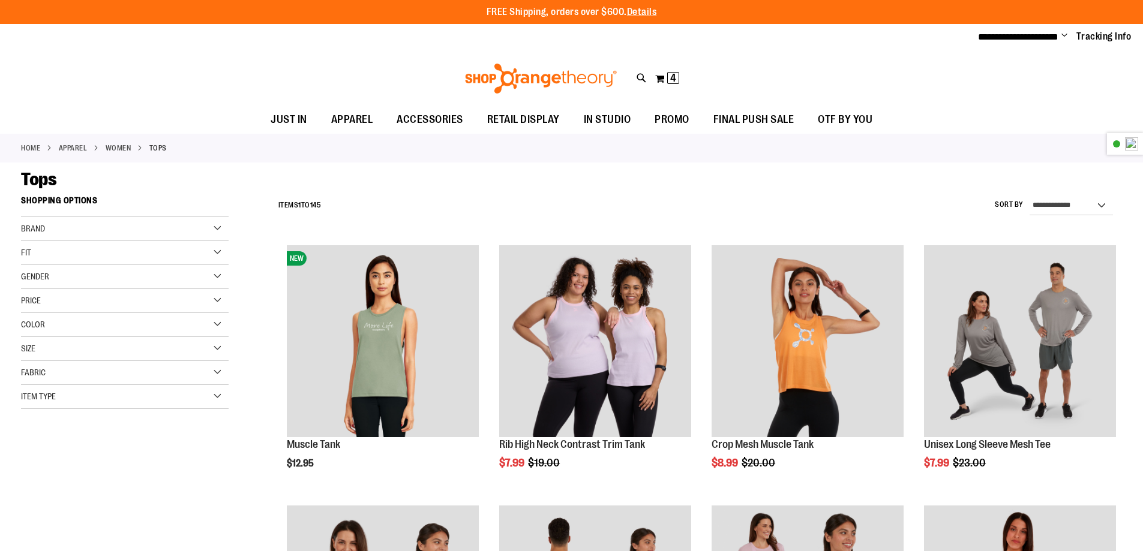
type input "**********"
click at [54, 399] on span "Item Type" at bounding box center [38, 397] width 35 height 10
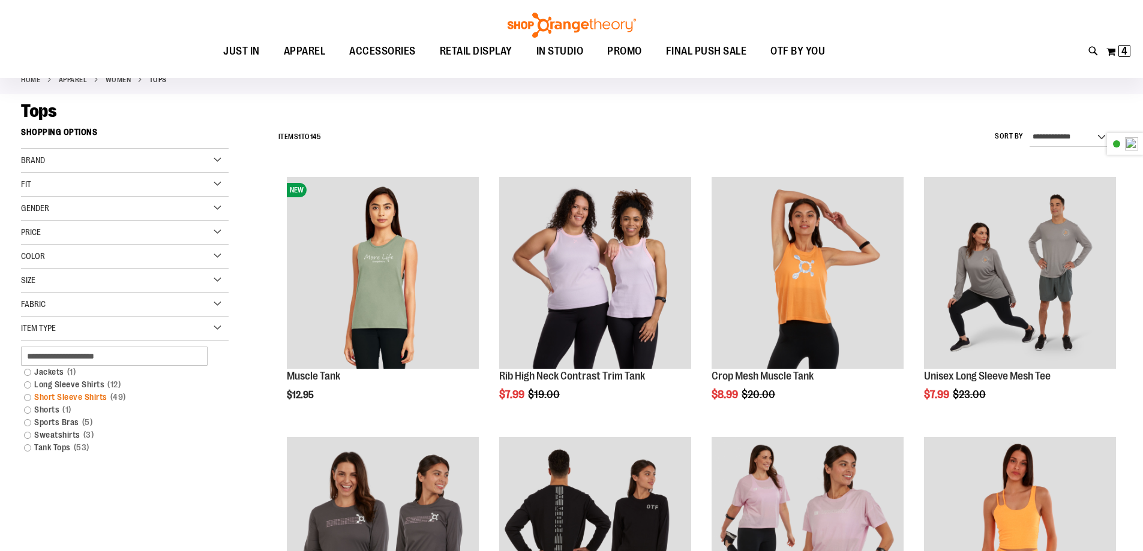
scroll to position [119, 0]
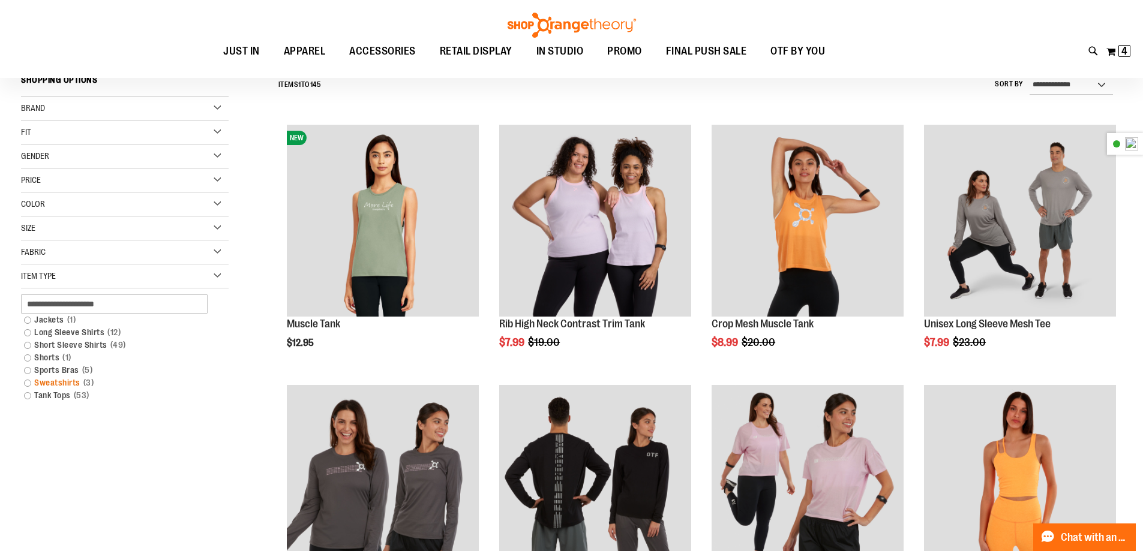
click at [55, 383] on link "Sweatshirts 3 items" at bounding box center [117, 383] width 199 height 13
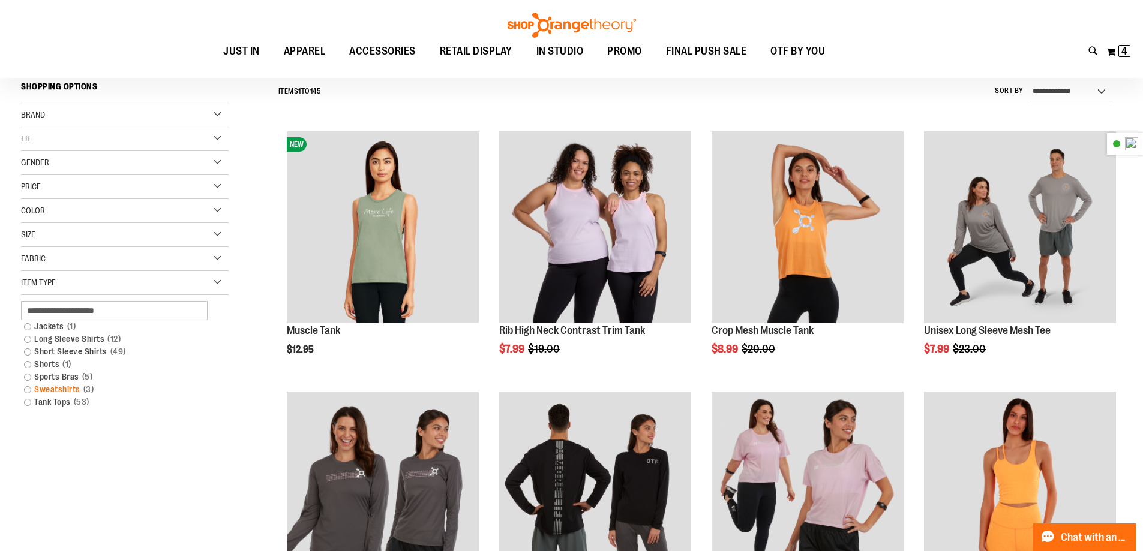
scroll to position [112, 0]
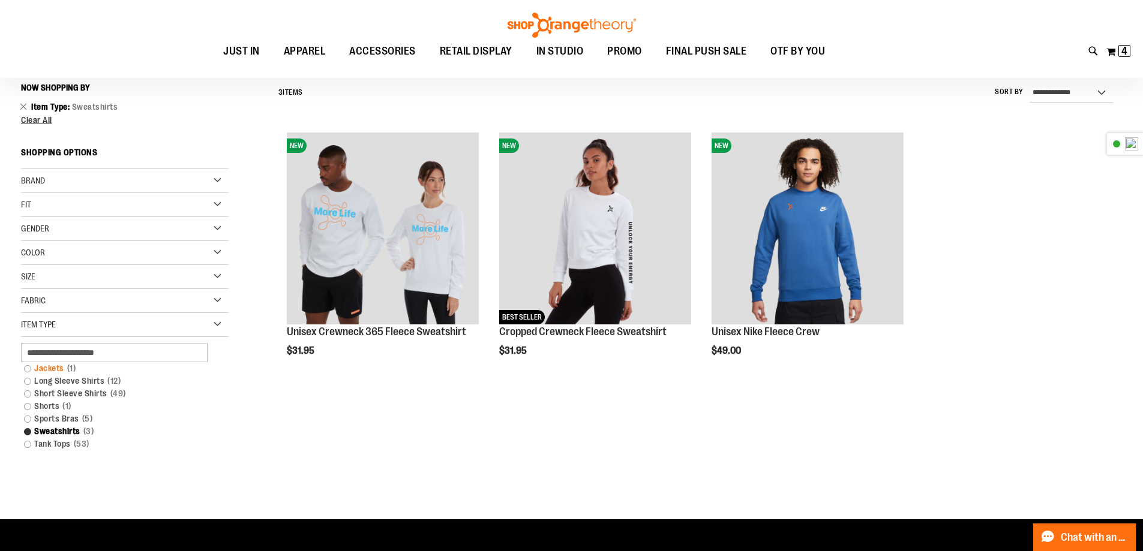
click at [47, 366] on link "Jackets 1 item" at bounding box center [117, 368] width 199 height 13
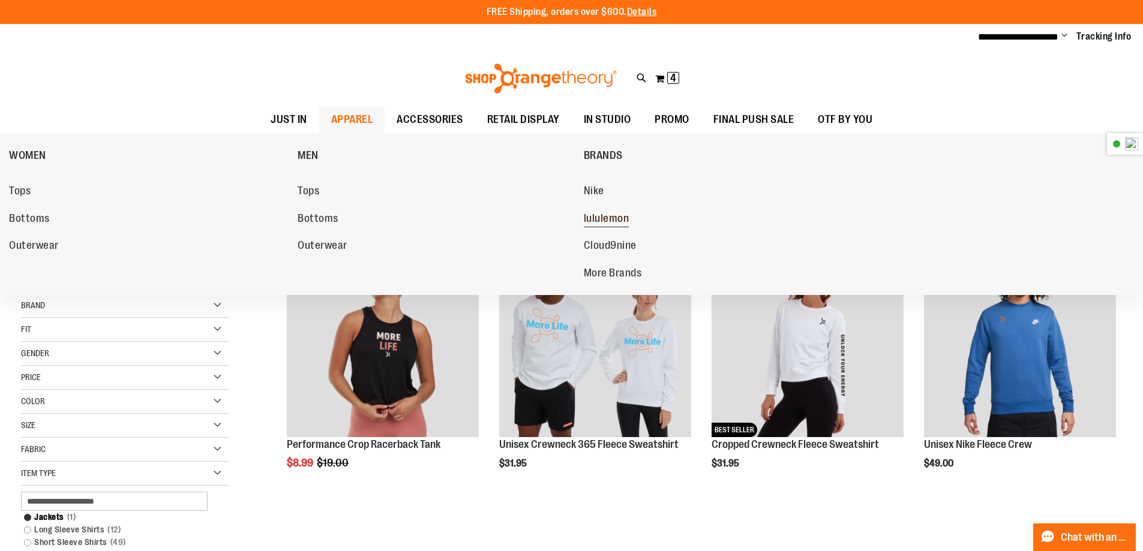
click at [594, 214] on span "lululemon" at bounding box center [607, 219] width 46 height 15
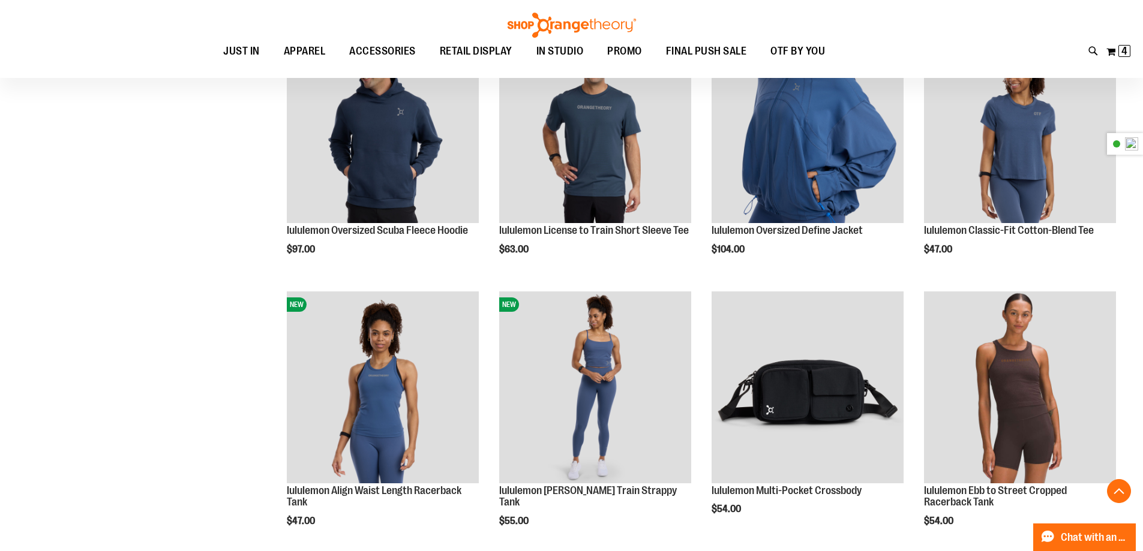
scroll to position [479, 0]
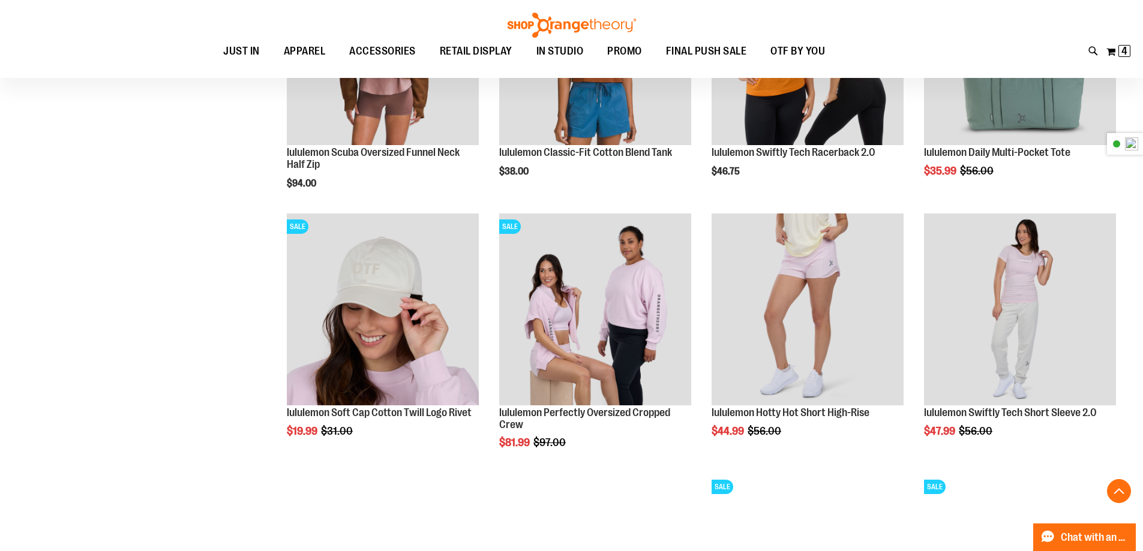
scroll to position [1079, 0]
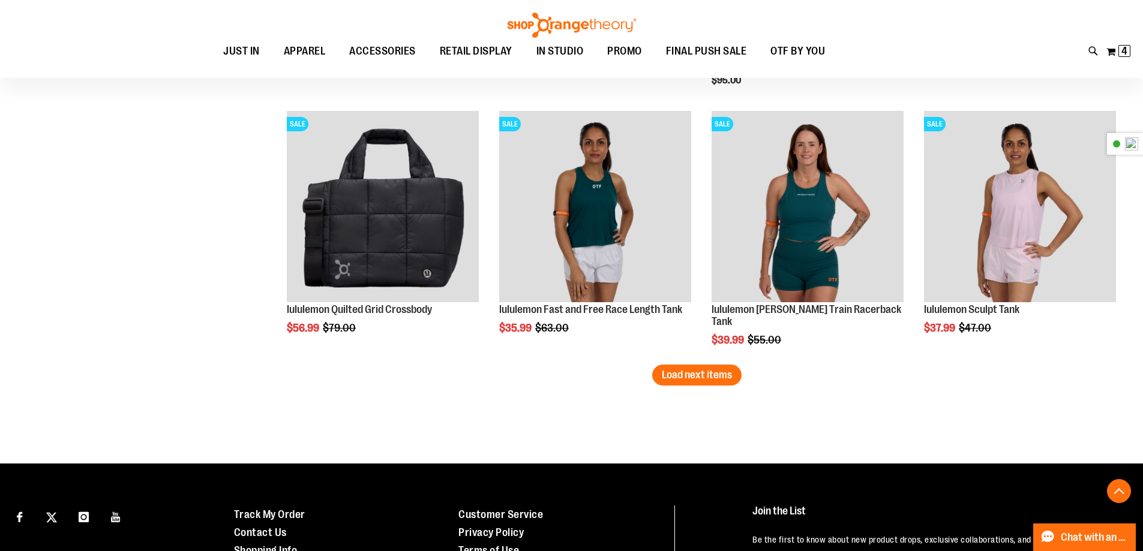
scroll to position [2219, 0]
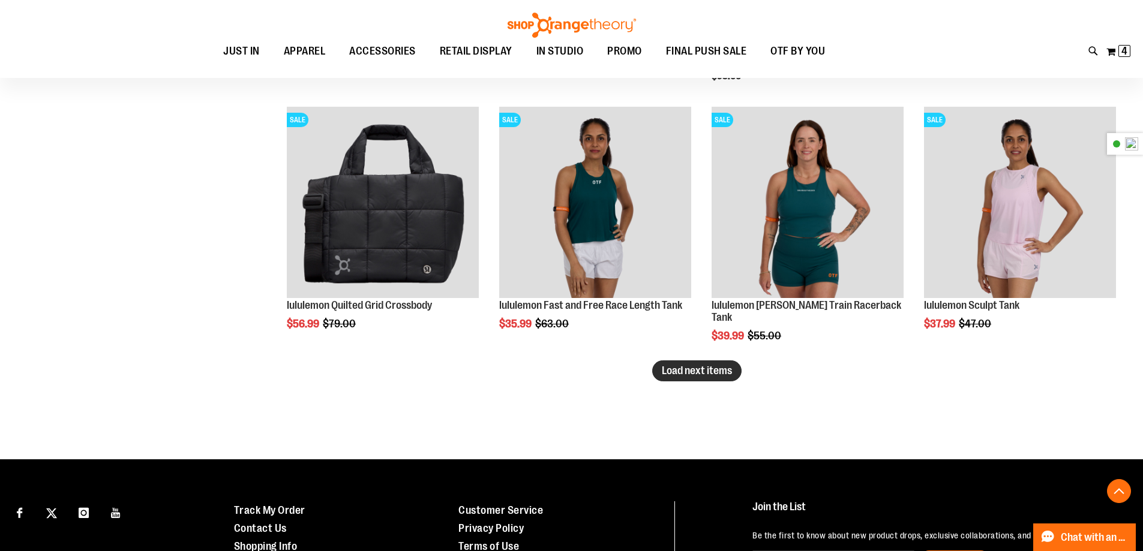
type input "**********"
click at [730, 373] on span "Load next items" at bounding box center [697, 371] width 70 height 12
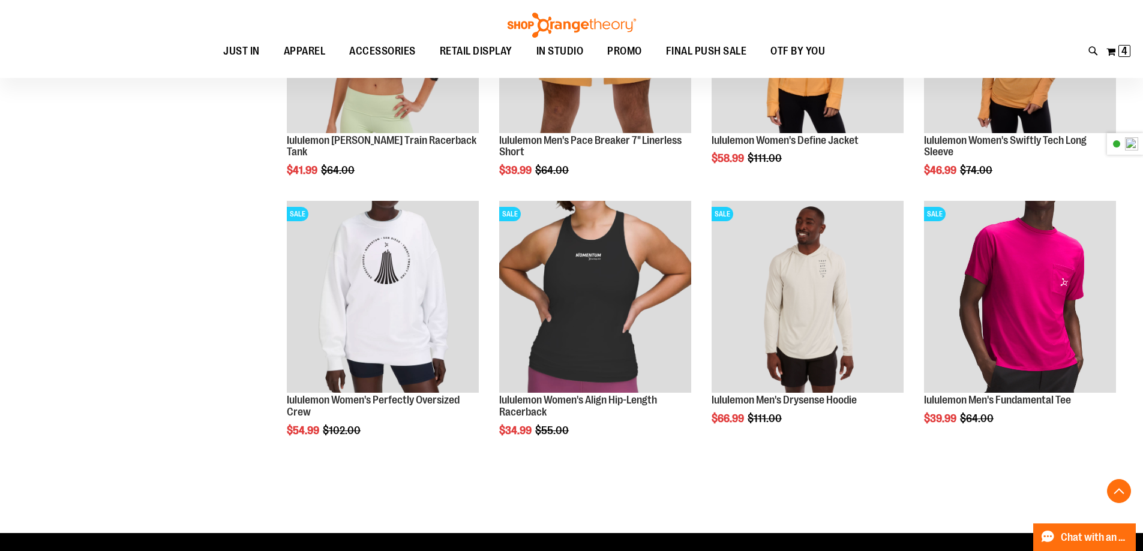
scroll to position [2939, 0]
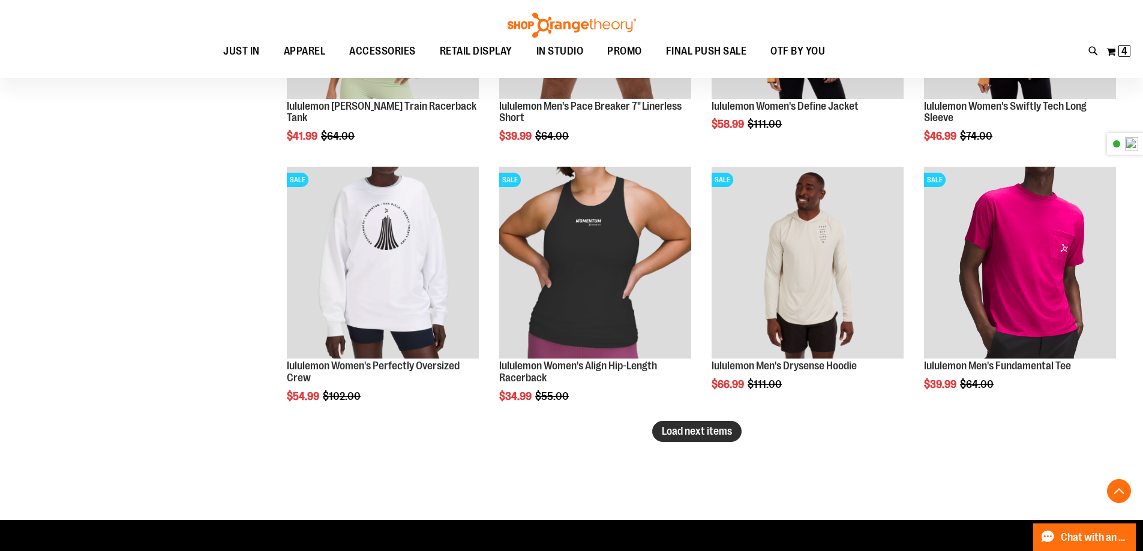
click at [707, 437] on span "Load next items" at bounding box center [697, 431] width 70 height 12
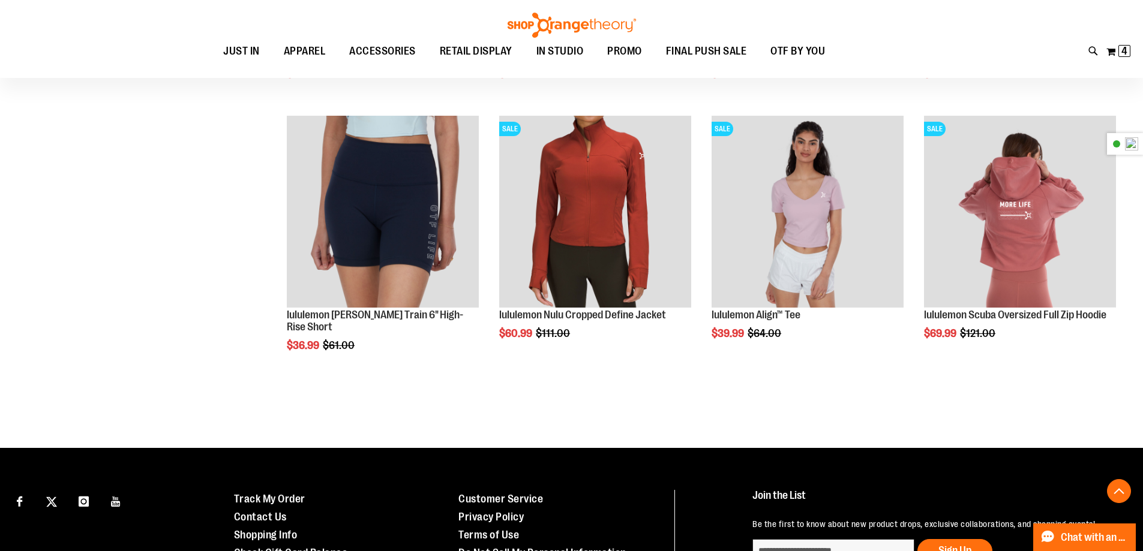
scroll to position [3779, 0]
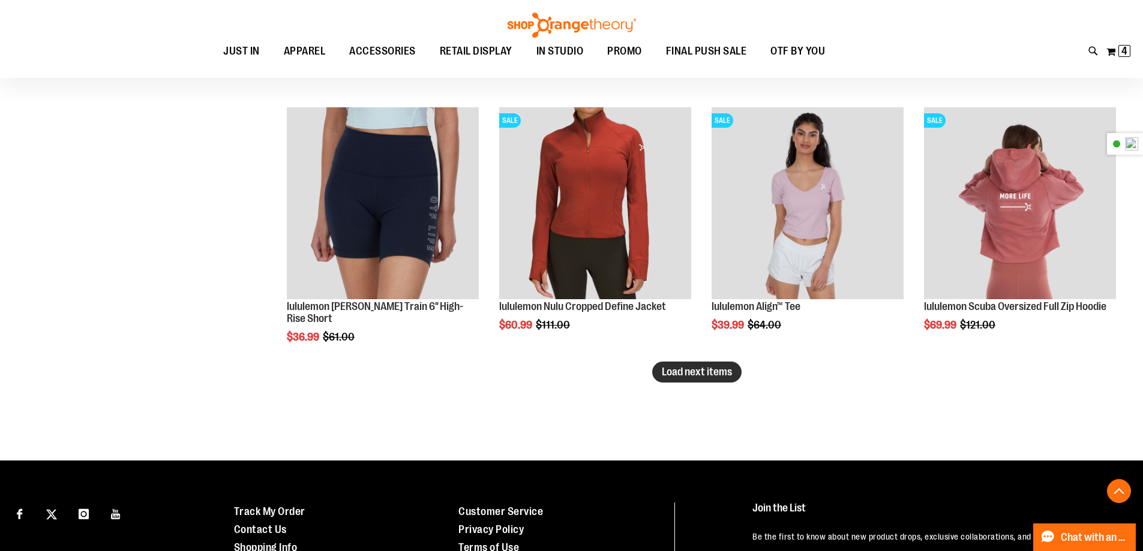
click at [701, 371] on span "Load next items" at bounding box center [697, 372] width 70 height 12
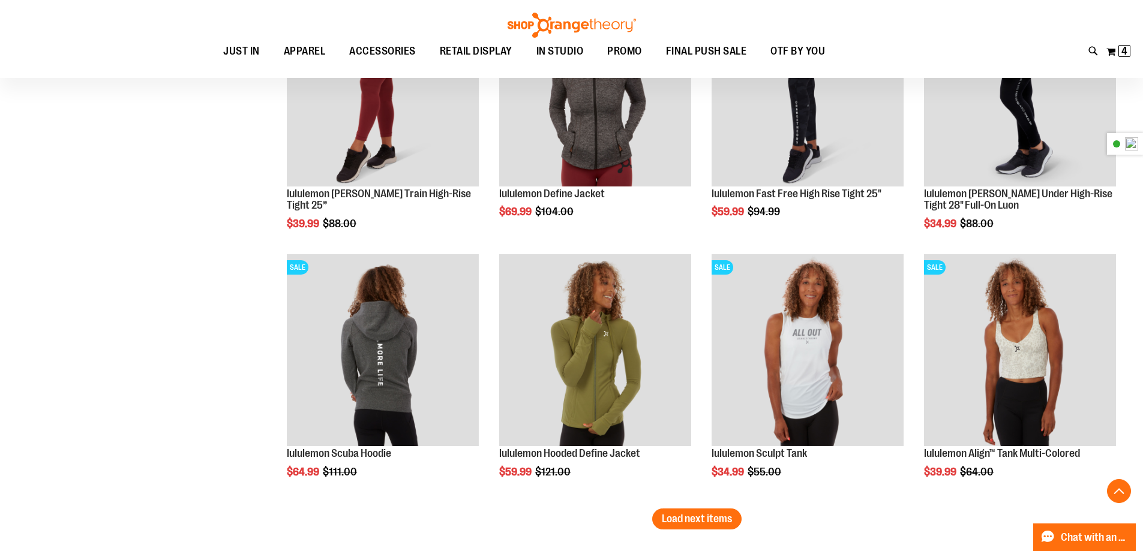
scroll to position [4439, 0]
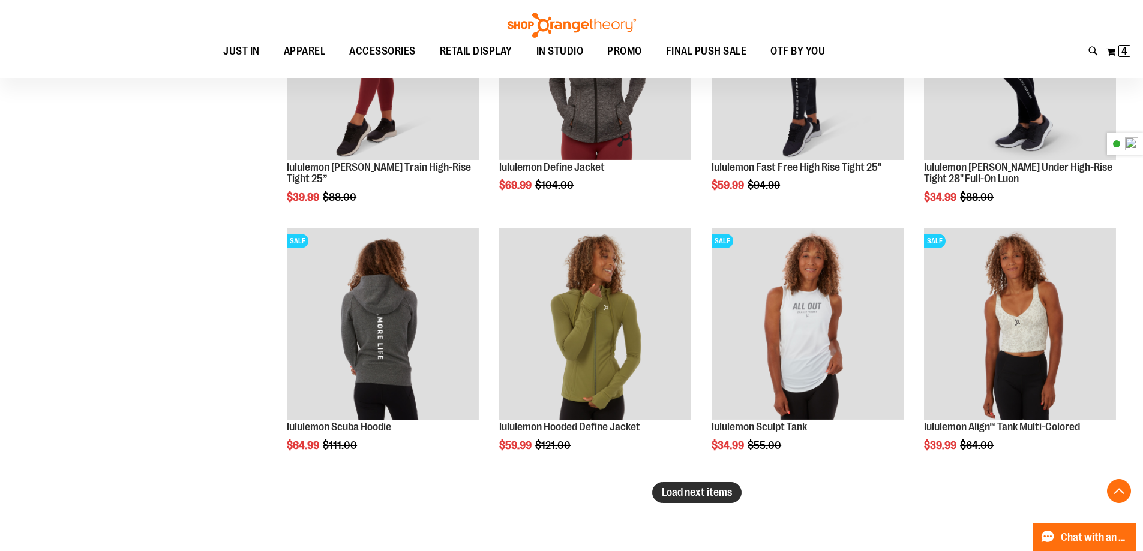
click at [686, 494] on span "Load next items" at bounding box center [697, 493] width 70 height 12
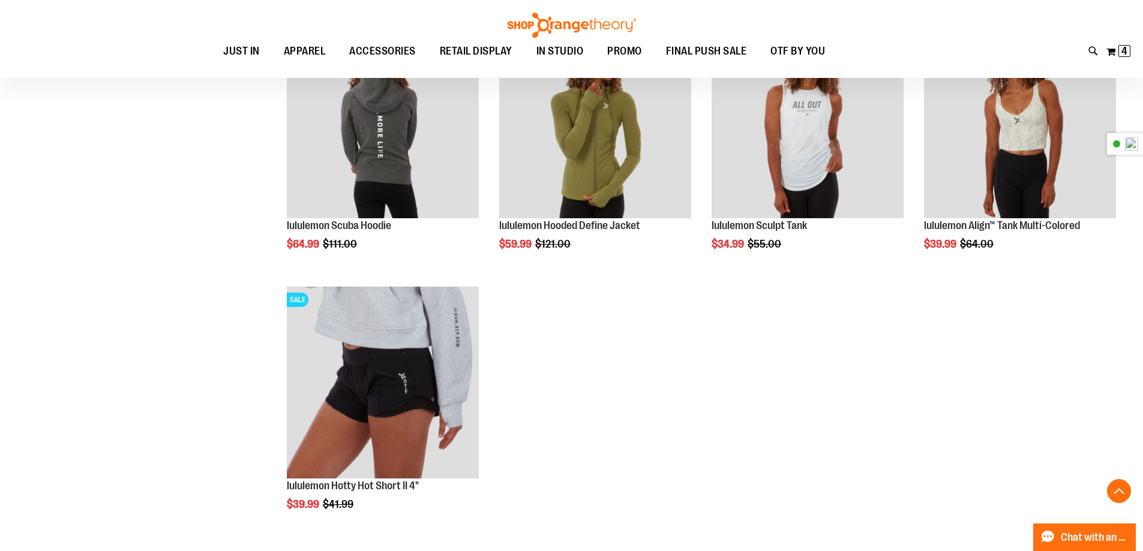
scroll to position [4499, 0]
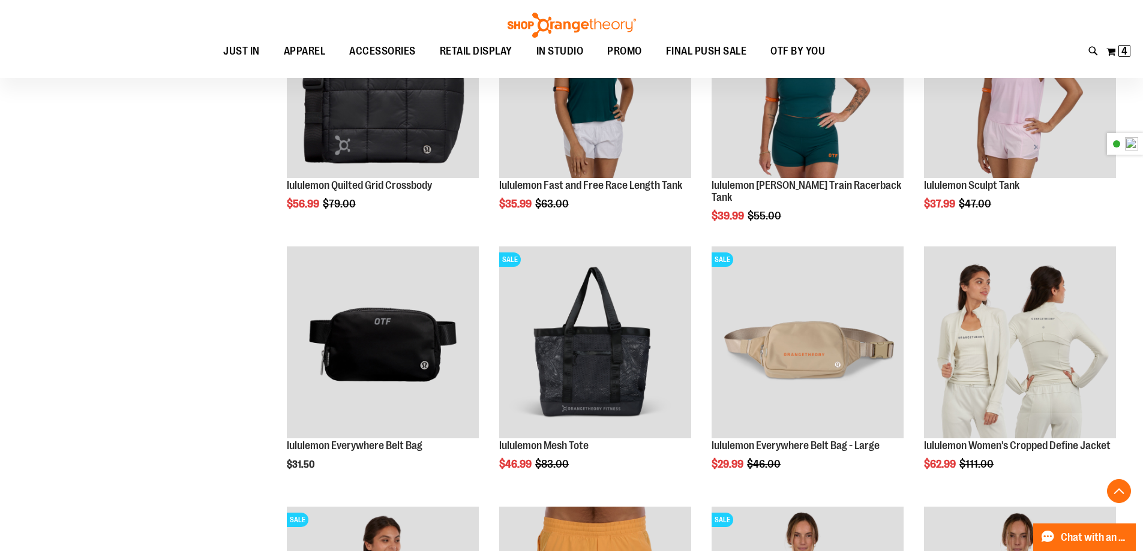
scroll to position [2759, 0]
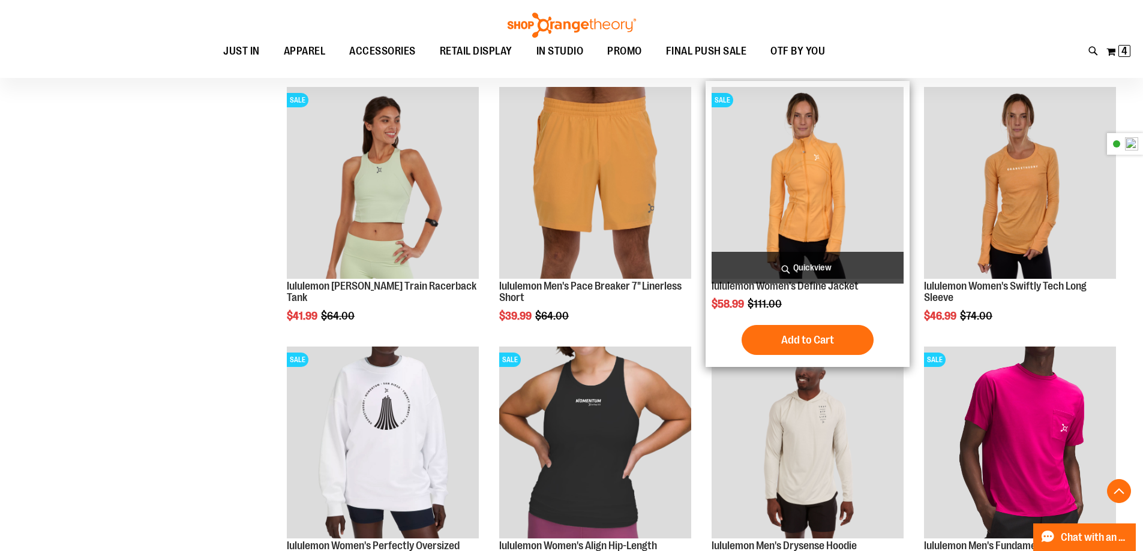
click at [828, 180] on img "product" at bounding box center [808, 183] width 192 height 192
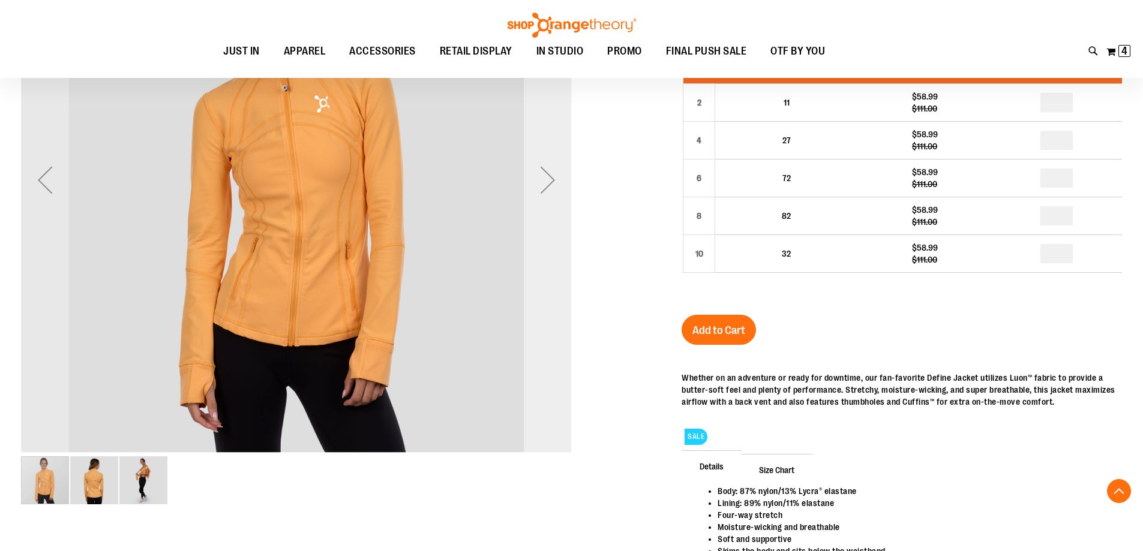
scroll to position [239, 0]
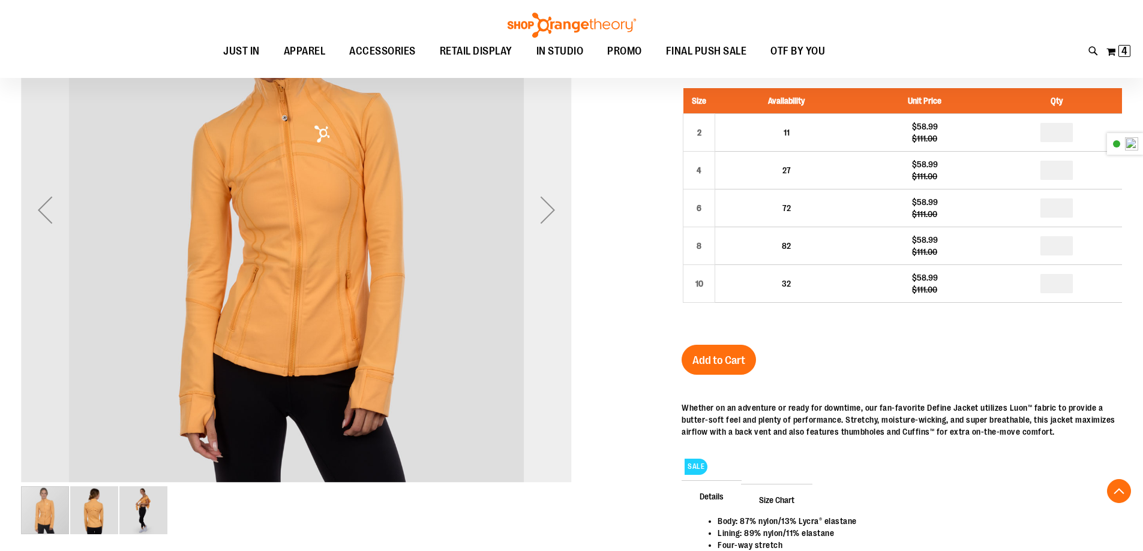
type input "**********"
click at [555, 218] on div "Next" at bounding box center [548, 210] width 48 height 48
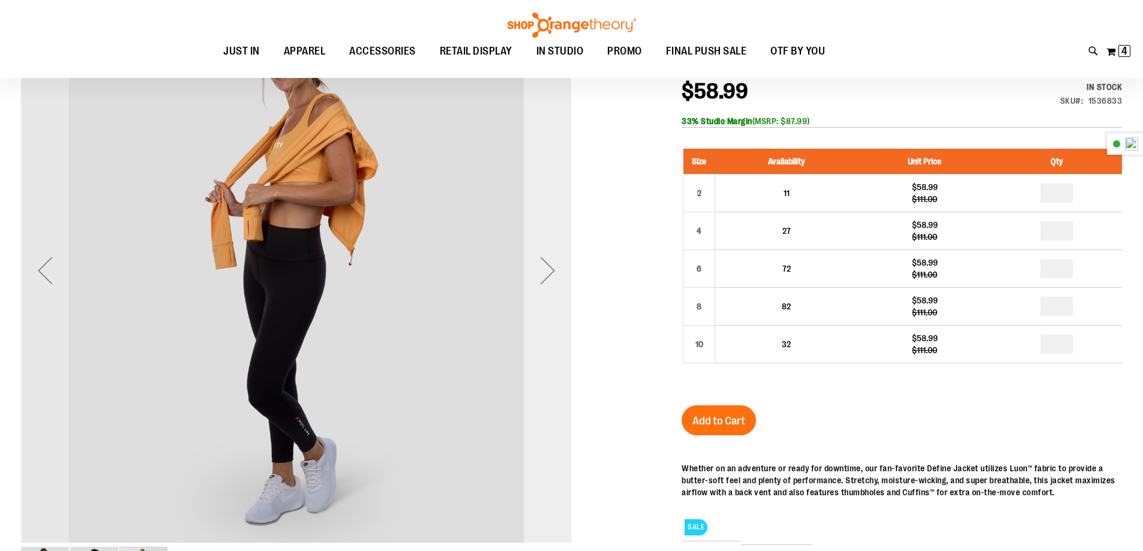
scroll to position [119, 0]
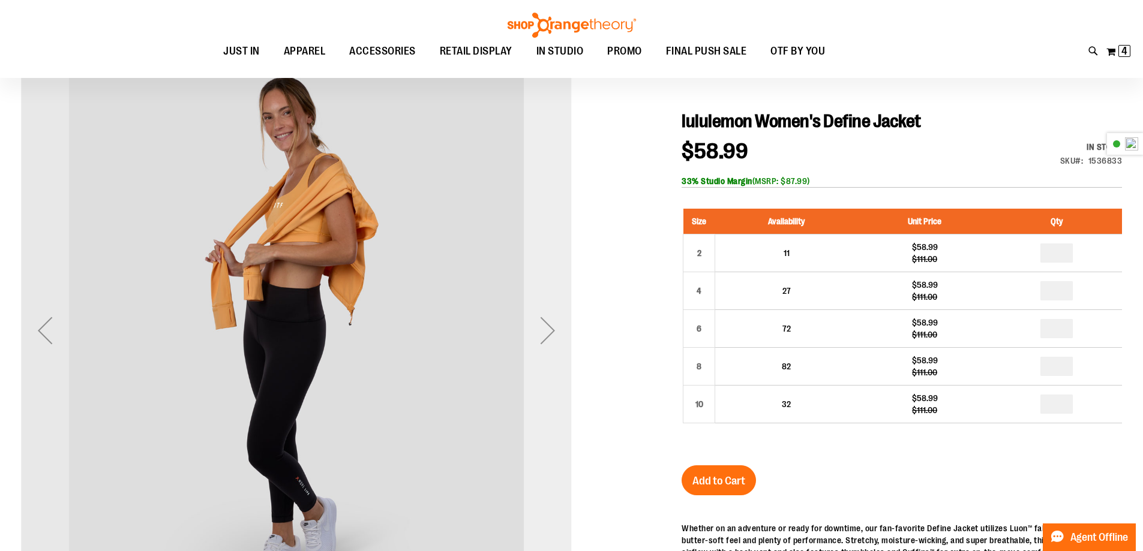
click at [552, 337] on div "Next" at bounding box center [548, 331] width 48 height 48
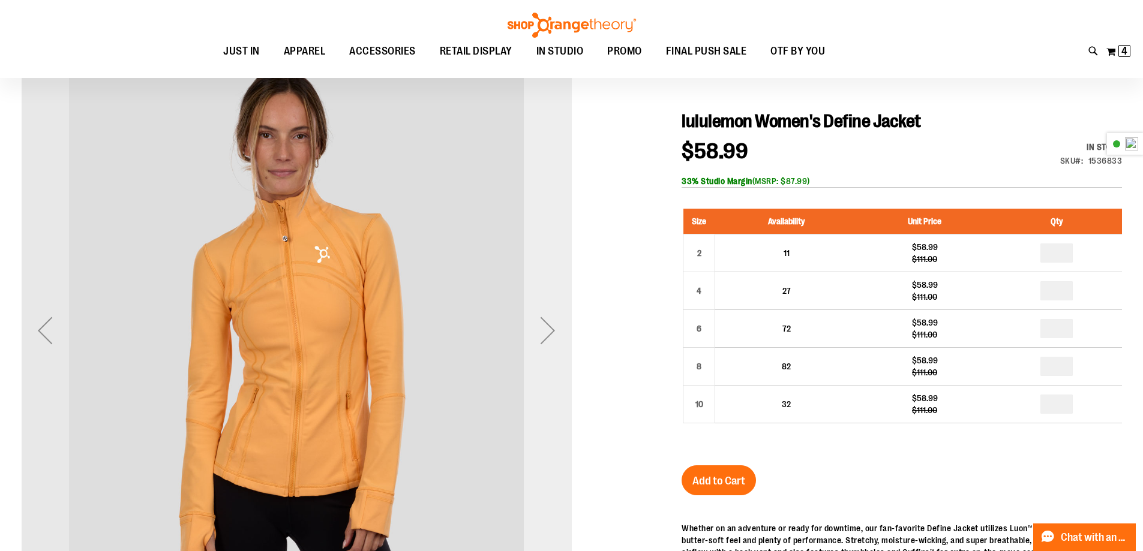
click at [552, 337] on div "Next" at bounding box center [548, 331] width 48 height 48
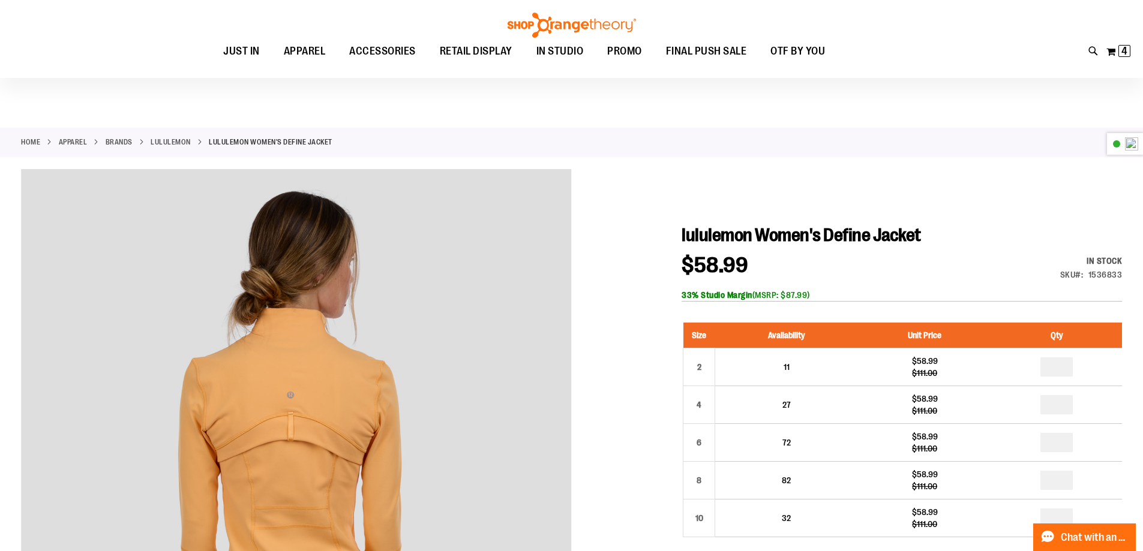
scroll to position [0, 0]
